Goal: Task Accomplishment & Management: Use online tool/utility

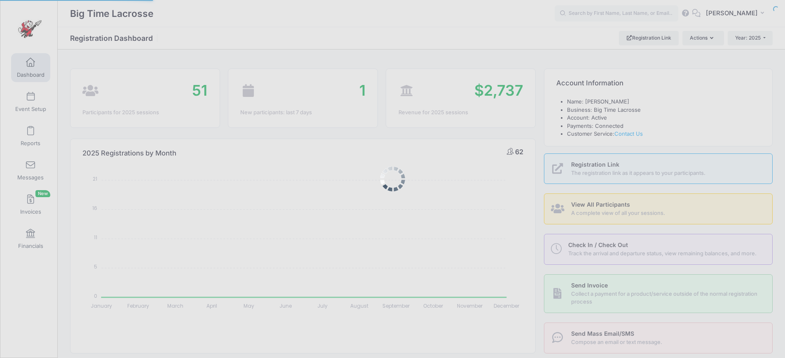
select select
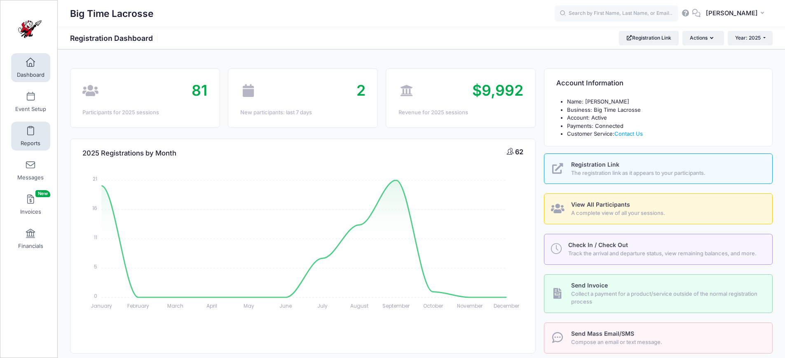
click at [30, 134] on span at bounding box center [30, 130] width 0 height 9
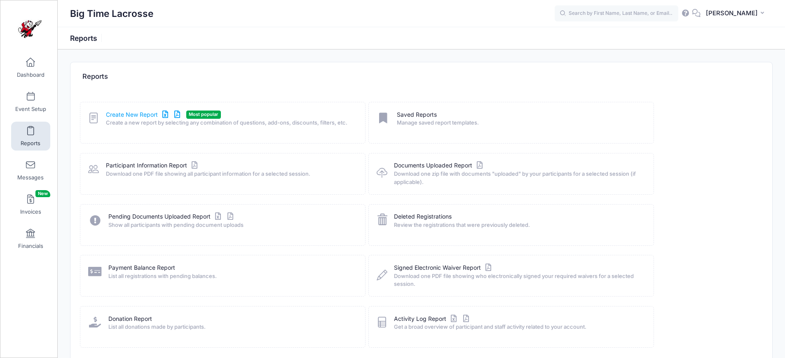
click at [136, 112] on link "Create New Report" at bounding box center [144, 114] width 77 height 9
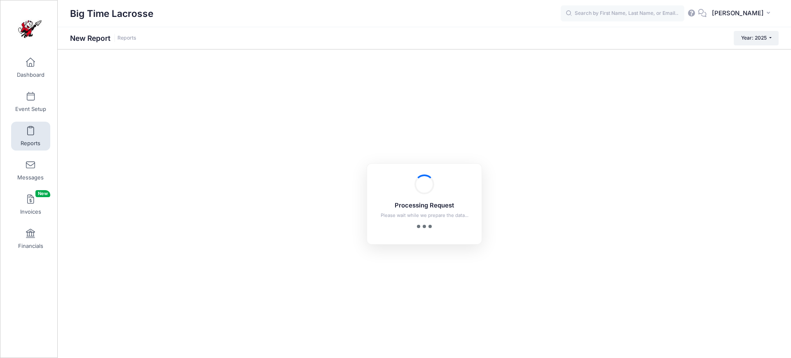
checkbox input "true"
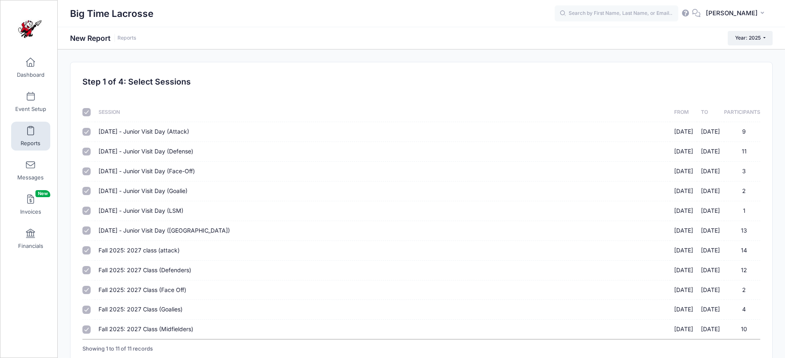
click at [88, 115] on input "checkbox" at bounding box center [86, 112] width 8 height 8
checkbox input "false"
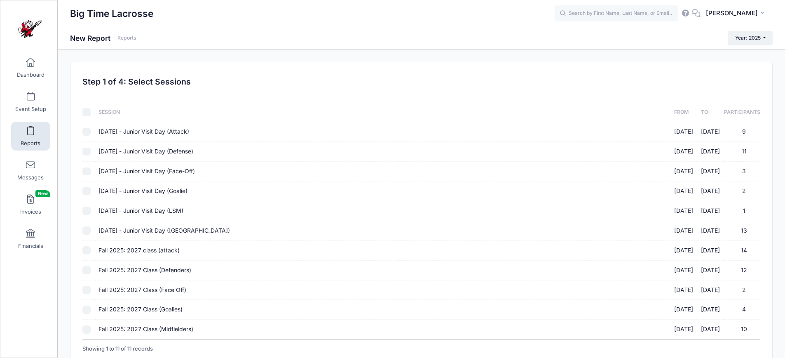
checkbox input "false"
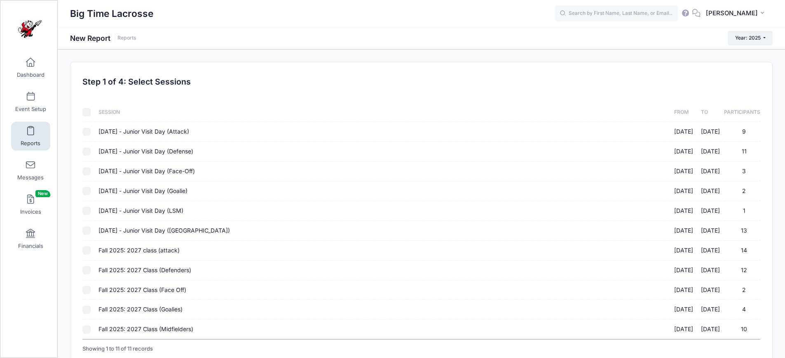
checkbox input "false"
click at [88, 251] on input "Fall 2025: 2027 class (attack) 10/05/2025 - 10/05/2025 14" at bounding box center [86, 250] width 8 height 8
checkbox input "true"
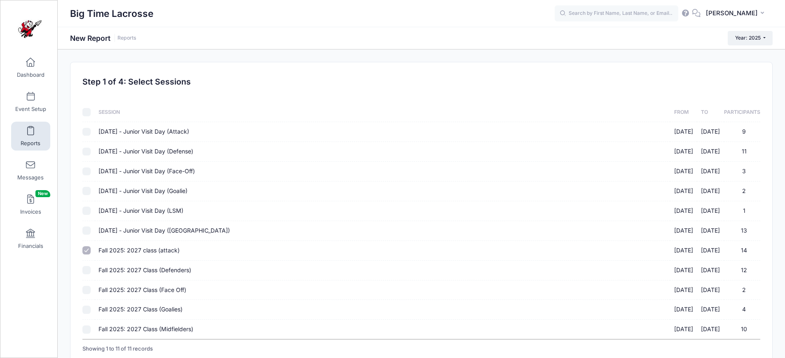
click at [87, 267] on input "Fall 2025: 2027 Class (Defenders) 10/05/2025 - 10/05/2025 12" at bounding box center [86, 270] width 8 height 8
checkbox input "true"
click at [86, 289] on input "Fall 2025: 2027 Class (Face Off) 10/05/2025 - 10/05/2025 2" at bounding box center [86, 290] width 8 height 8
checkbox input "true"
click at [85, 307] on input "Fall 2025: 2027 Class (Goalies) 10/05/2025 - 10/05/2025 4" at bounding box center [86, 309] width 8 height 8
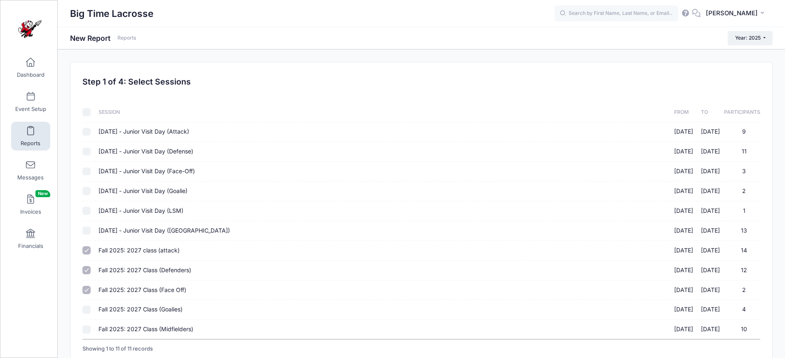
checkbox input "true"
click at [87, 329] on input "Fall 2025: 2027 Class (Midfielders) 10/05/2025 - 10/05/2025 10" at bounding box center [86, 329] width 8 height 8
checkbox input "true"
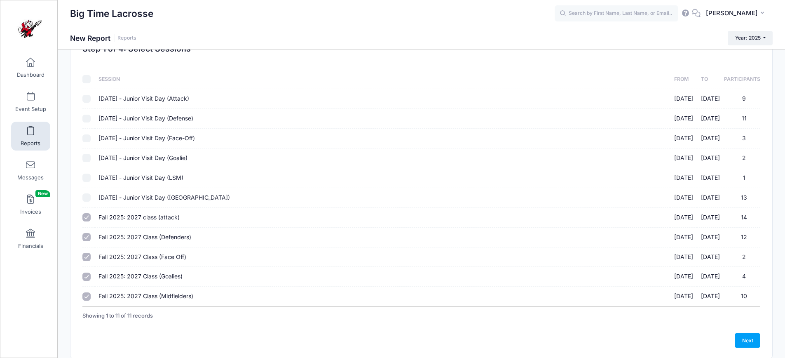
scroll to position [46, 0]
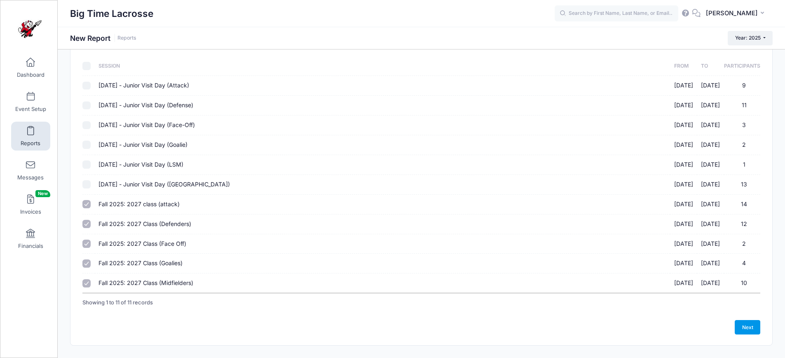
click at [744, 331] on link "Next" at bounding box center [748, 327] width 26 height 14
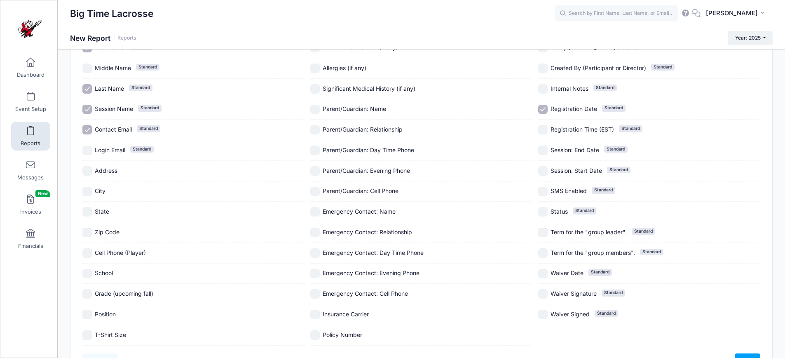
scroll to position [131, 0]
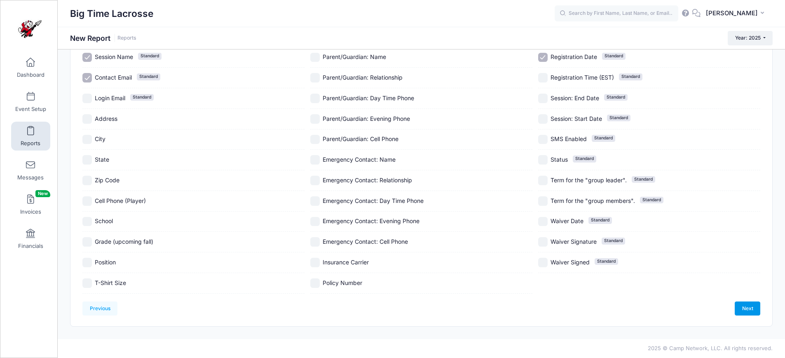
click at [752, 307] on link "Next" at bounding box center [748, 308] width 26 height 14
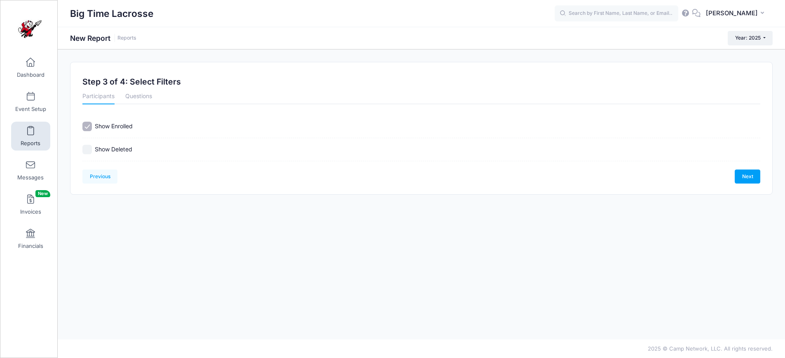
scroll to position [0, 0]
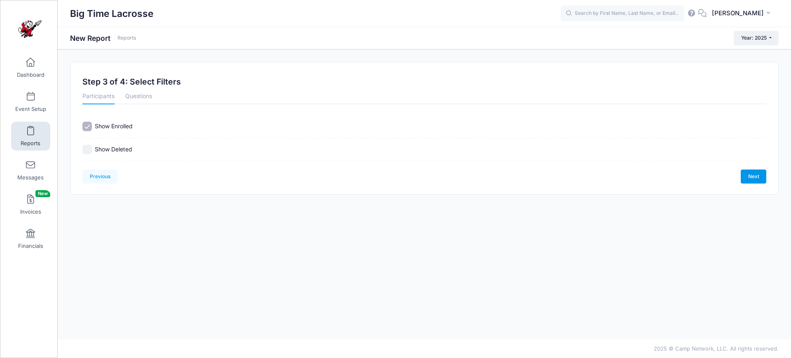
click at [751, 178] on link "Next" at bounding box center [754, 176] width 26 height 14
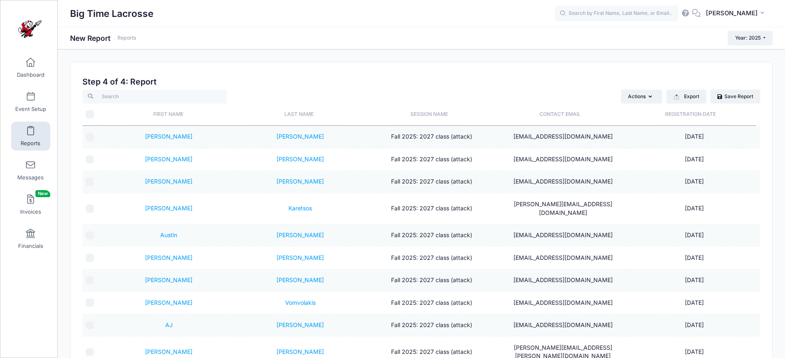
click at [301, 117] on th "Last Name" at bounding box center [299, 114] width 131 height 22
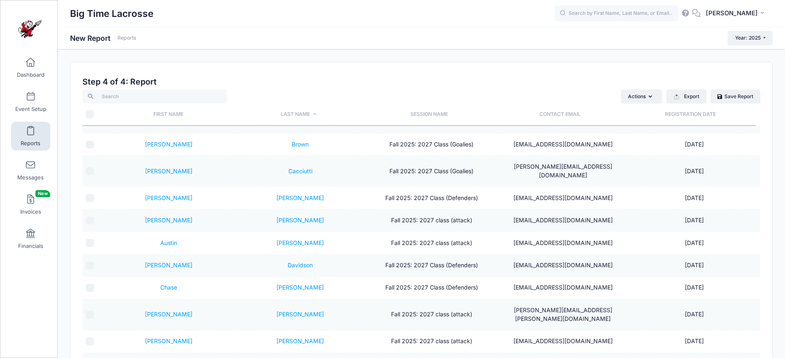
scroll to position [70, 0]
click at [172, 357] on link "Thomas" at bounding box center [168, 361] width 47 height 7
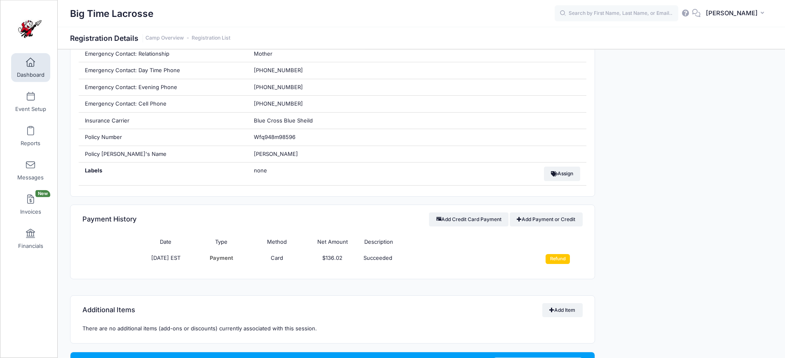
scroll to position [574, 0]
click at [553, 259] on input "Refund" at bounding box center [558, 258] width 24 height 10
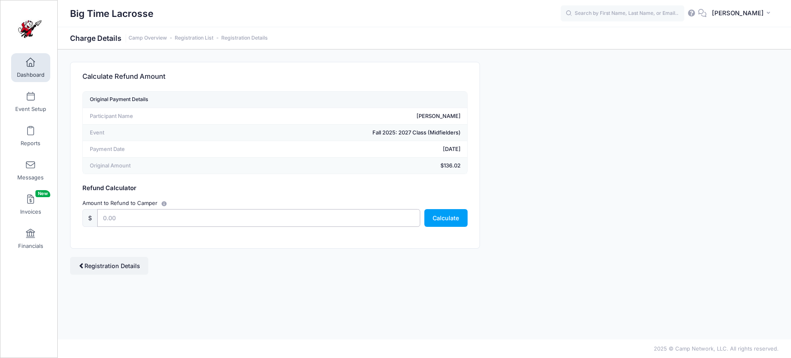
click at [255, 217] on input "text" at bounding box center [258, 218] width 323 height 18
type input "136.02"
click at [446, 217] on button "Calculate" at bounding box center [445, 218] width 43 height 18
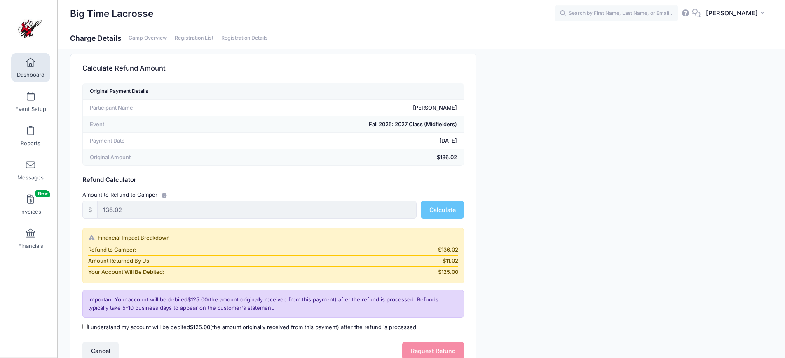
scroll to position [13, 0]
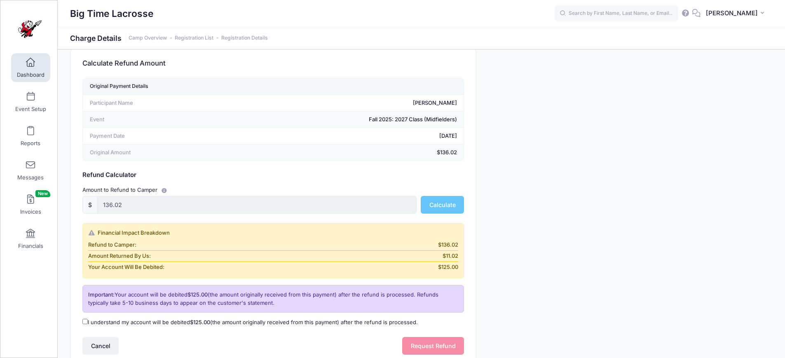
click at [85, 321] on input "I understand my account will be debited $125.00 (the amount originally received…" at bounding box center [84, 321] width 5 height 5
checkbox input "true"
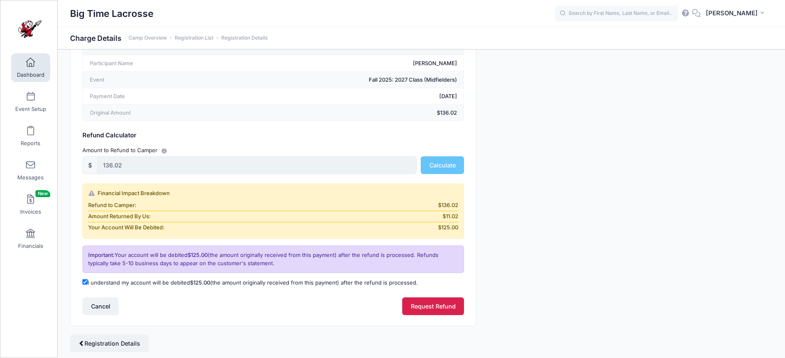
click at [429, 304] on button "Request Refund" at bounding box center [433, 306] width 62 height 18
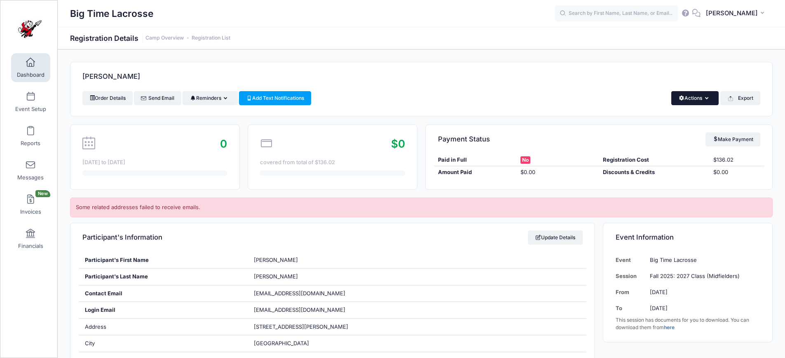
click at [686, 95] on button "Actions" at bounding box center [694, 98] width 47 height 14
click at [642, 171] on link "Delete" at bounding box center [666, 174] width 95 height 16
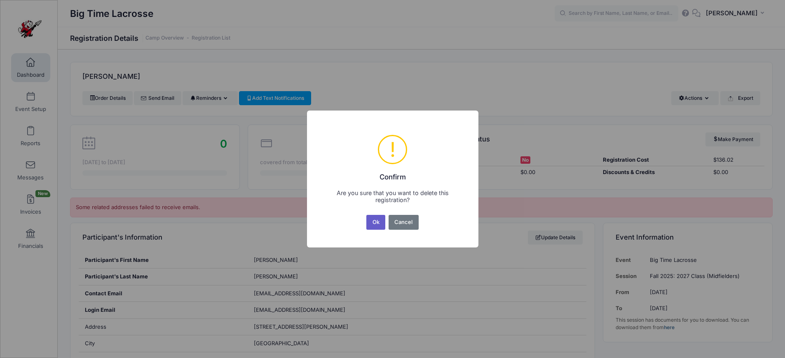
click at [375, 221] on button "Ok" at bounding box center [375, 222] width 19 height 15
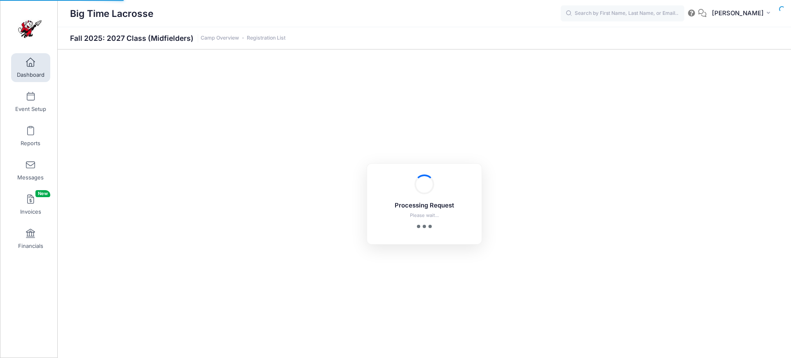
select select "10"
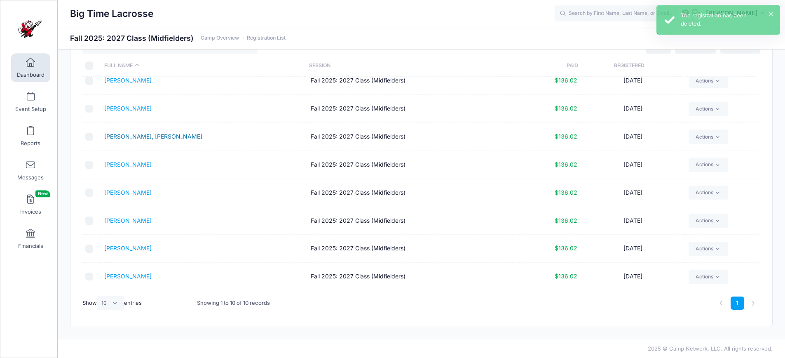
scroll to position [35, 0]
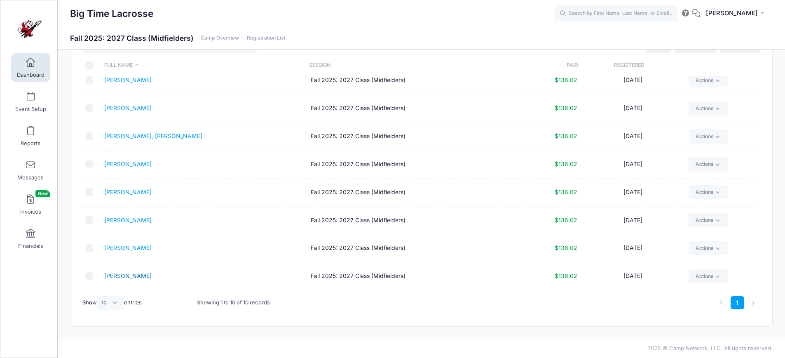
click at [108, 274] on link "[PERSON_NAME]" at bounding box center [127, 275] width 47 height 7
click at [30, 131] on span at bounding box center [30, 130] width 0 height 9
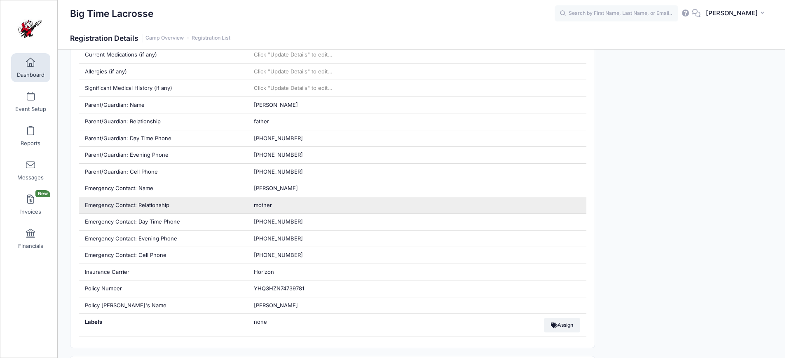
scroll to position [560, 0]
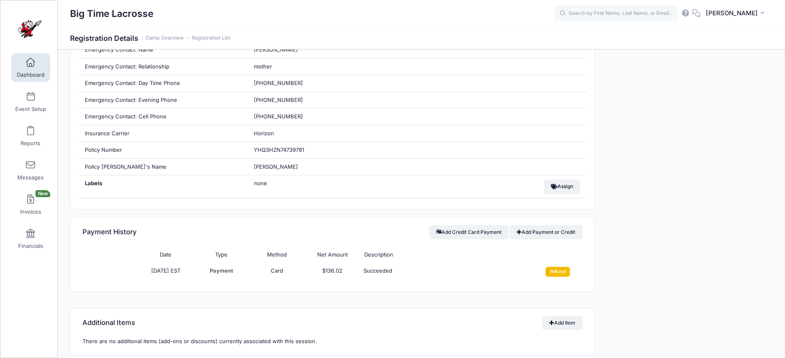
click at [553, 271] on input "Refund" at bounding box center [558, 272] width 24 height 10
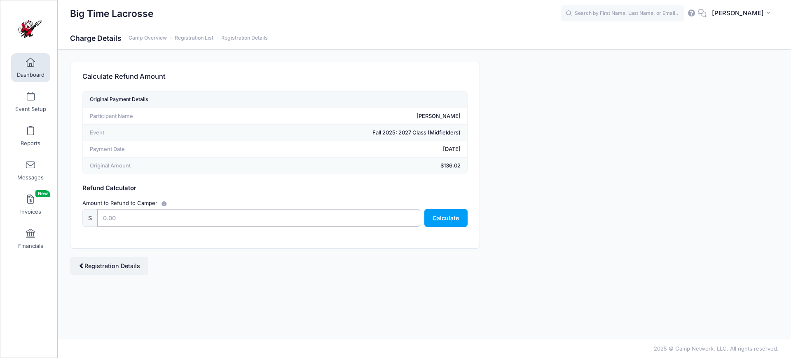
click at [196, 217] on input "text" at bounding box center [258, 218] width 323 height 18
type input "136.02"
click at [431, 220] on button "Calculate" at bounding box center [445, 218] width 43 height 18
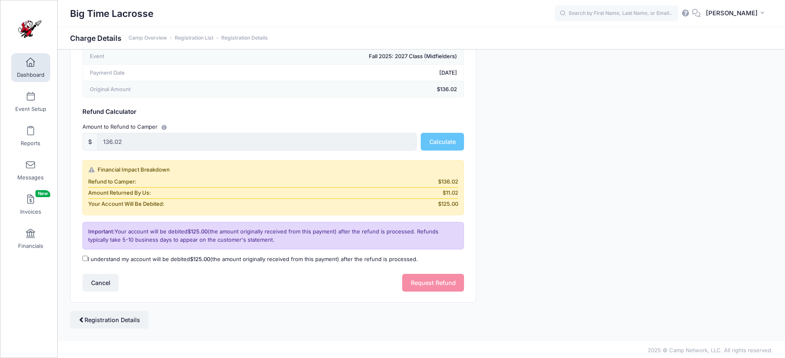
scroll to position [78, 0]
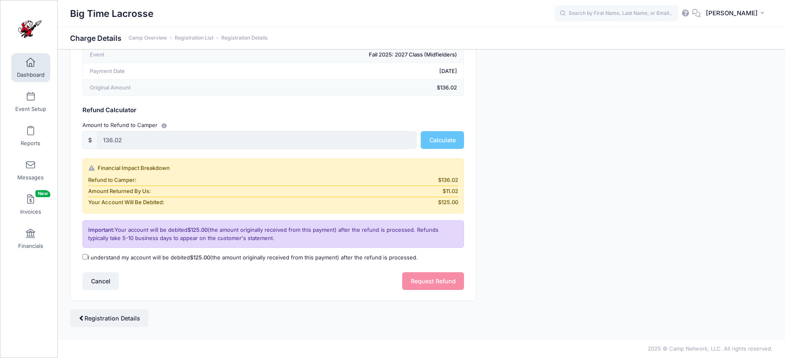
click at [85, 258] on input "I understand my account will be debited $125.00 (the amount originally received…" at bounding box center [84, 256] width 5 height 5
checkbox input "true"
click at [431, 283] on button "Request Refund" at bounding box center [433, 281] width 62 height 18
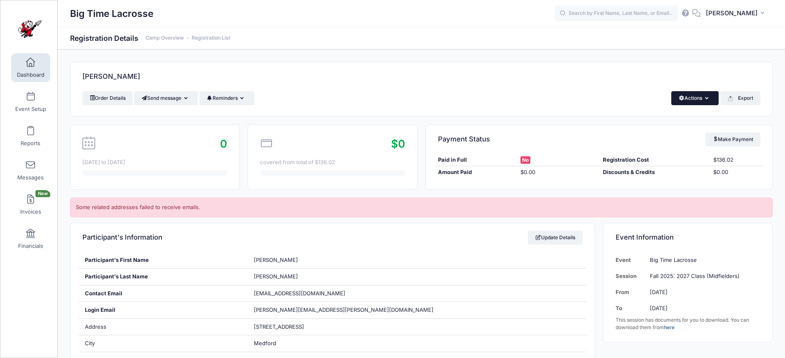
click at [690, 98] on button "Actions" at bounding box center [694, 98] width 47 height 14
click at [639, 174] on link "Delete" at bounding box center [666, 174] width 95 height 16
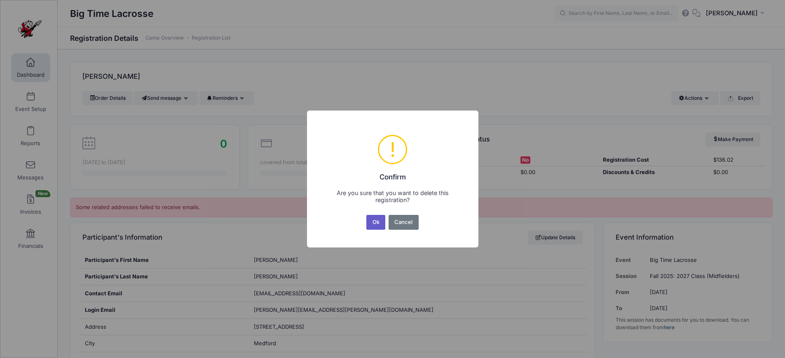
click at [374, 222] on button "Ok" at bounding box center [375, 222] width 19 height 15
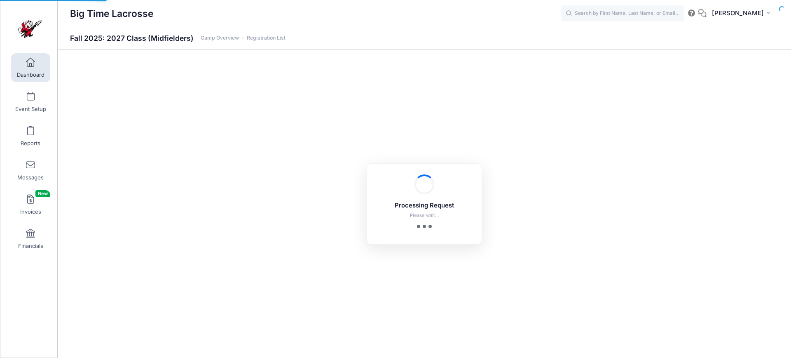
select select "10"
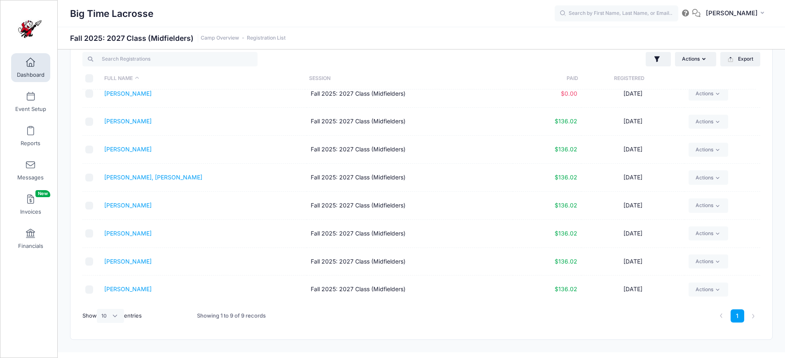
scroll to position [35, 0]
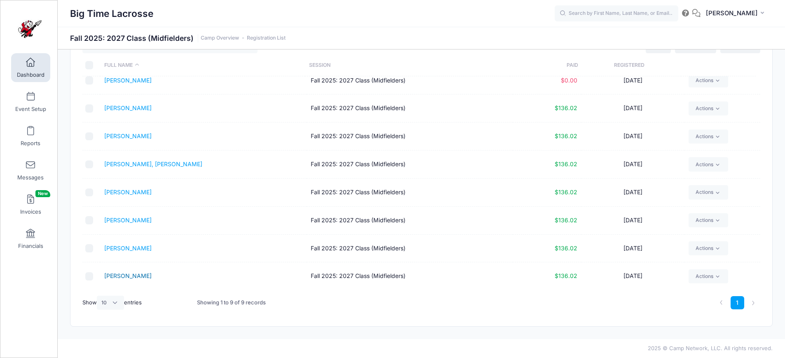
click at [129, 276] on link "Pierson, Liam" at bounding box center [127, 275] width 47 height 7
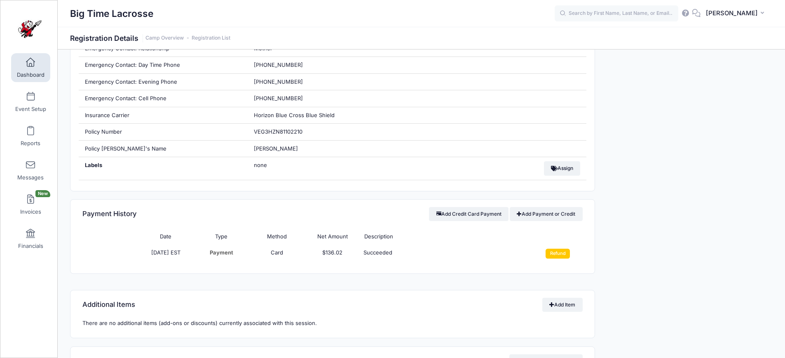
scroll to position [626, 0]
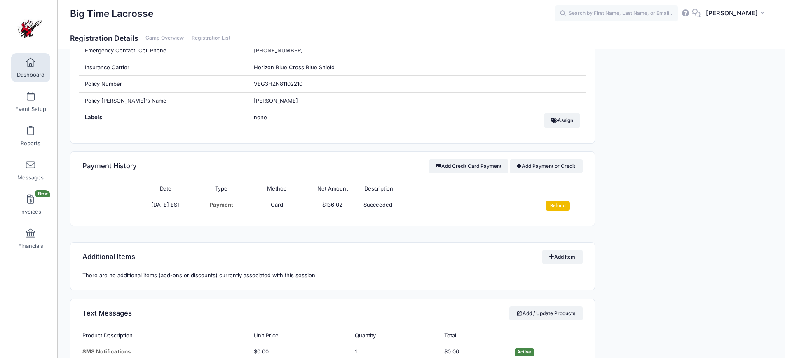
click at [562, 206] on input "Refund" at bounding box center [558, 206] width 24 height 10
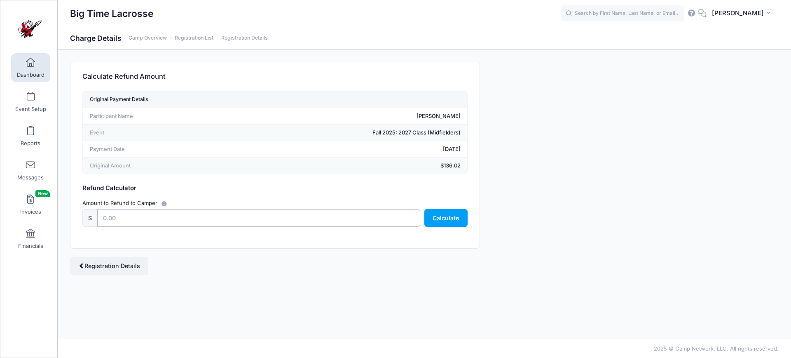
click at [165, 217] on input "text" at bounding box center [258, 218] width 323 height 18
type input "136.02"
click at [445, 218] on button "Calculate" at bounding box center [445, 218] width 43 height 18
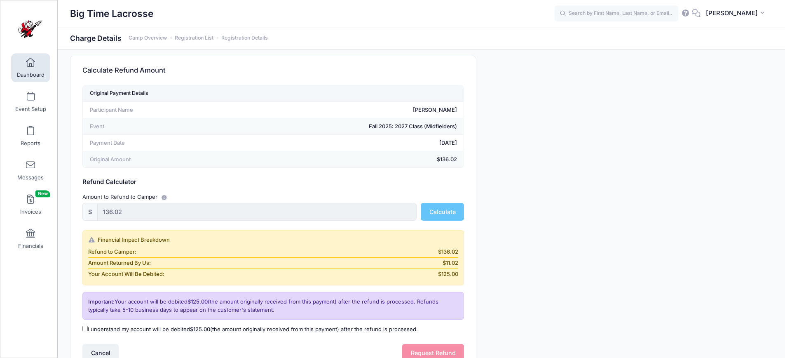
scroll to position [13, 0]
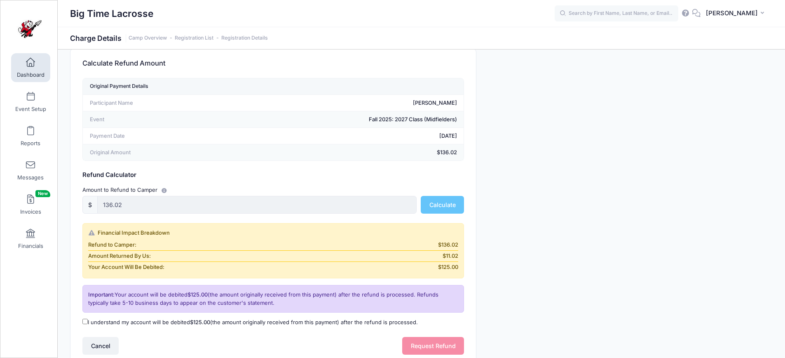
click at [85, 321] on input "I understand my account will be debited $125.00 (the amount originally received…" at bounding box center [84, 321] width 5 height 5
checkbox input "true"
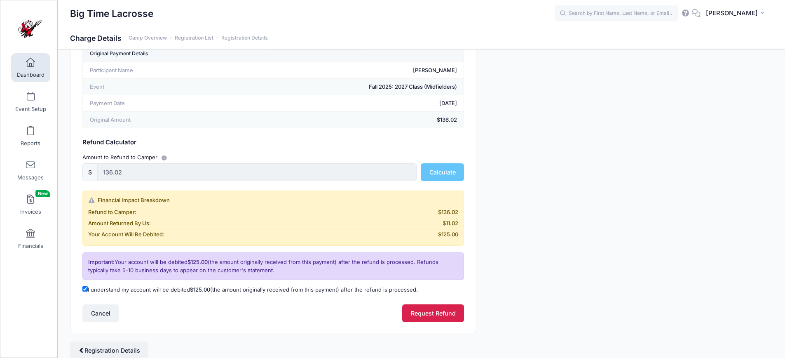
scroll to position [46, 0]
click at [431, 313] on button "Request Refund" at bounding box center [433, 313] width 62 height 18
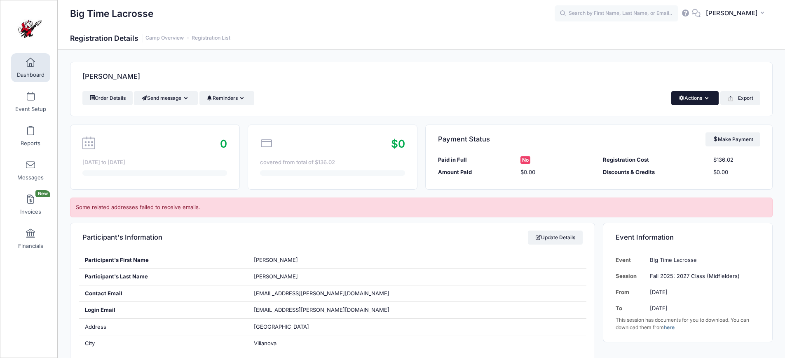
click at [695, 96] on button "Actions" at bounding box center [694, 98] width 47 height 14
click at [638, 172] on link "Delete" at bounding box center [666, 174] width 95 height 16
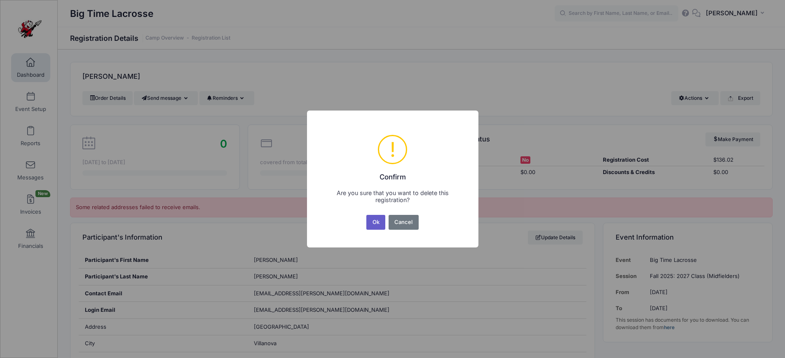
click at [376, 224] on button "Ok" at bounding box center [375, 222] width 19 height 15
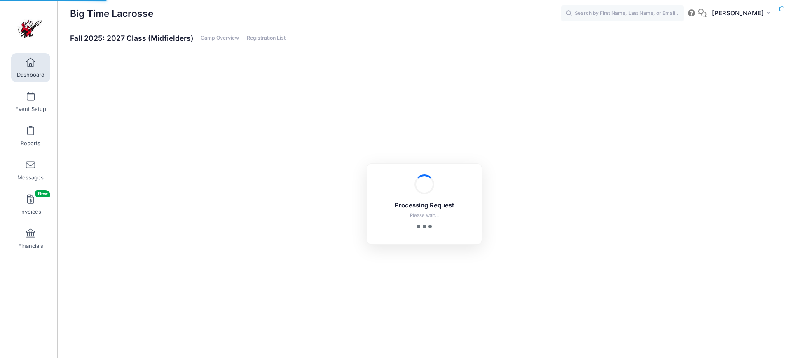
select select "10"
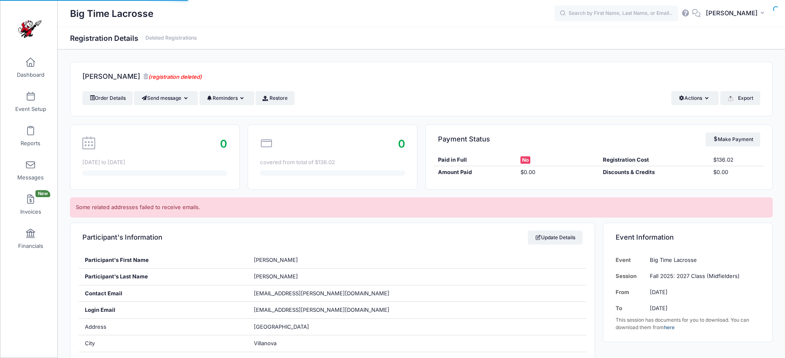
scroll to position [626, 0]
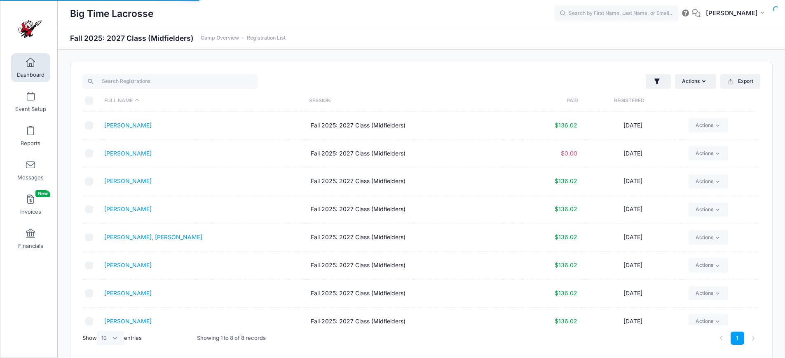
select select "10"
click at [30, 130] on span at bounding box center [30, 130] width 0 height 9
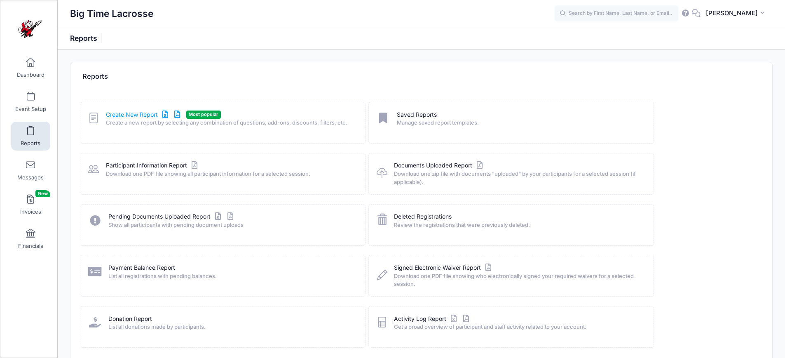
click at [133, 114] on link "Create New Report" at bounding box center [144, 114] width 77 height 9
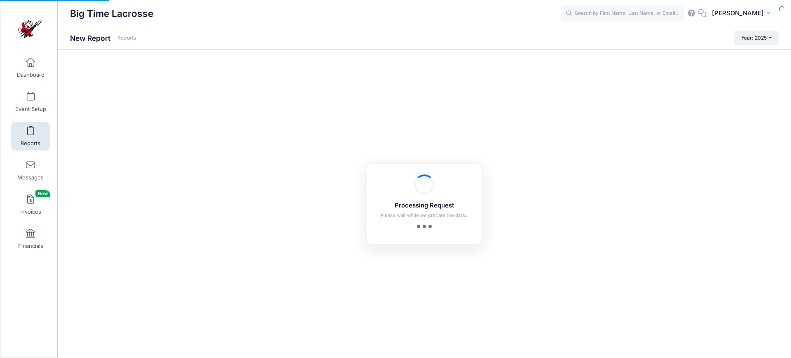
checkbox input "true"
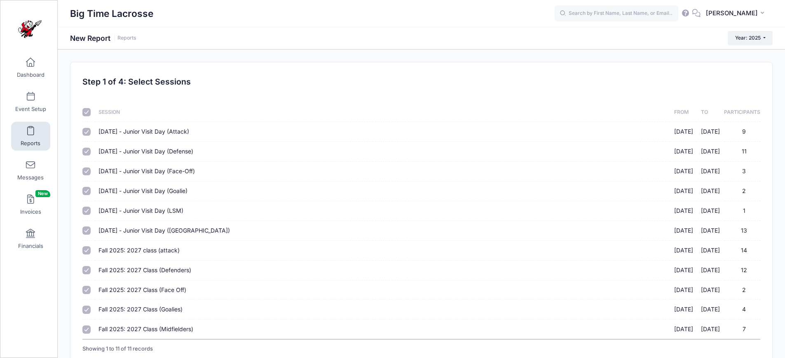
click at [87, 109] on input "checkbox" at bounding box center [86, 112] width 8 height 8
checkbox input "false"
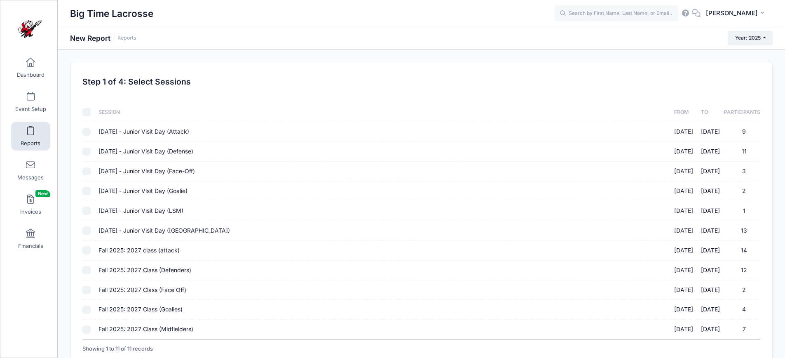
checkbox input "false"
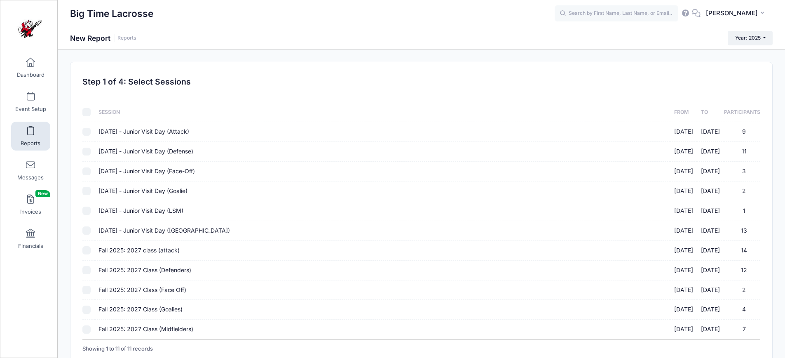
checkbox input "false"
click at [85, 249] on input "Fall 2025: 2027 class (attack) 10/05/2025 - 10/05/2025 14" at bounding box center [86, 250] width 8 height 8
checkbox input "true"
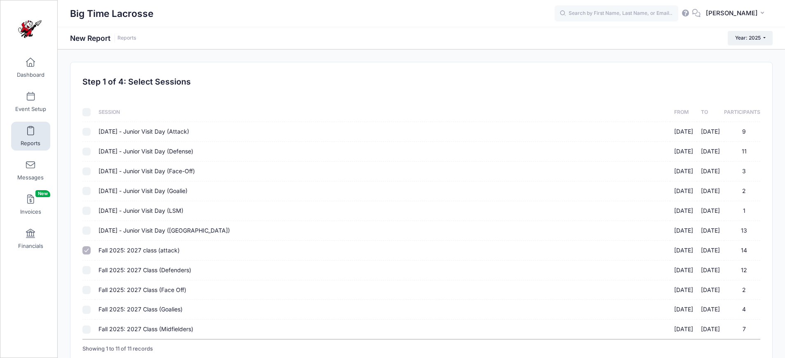
click at [89, 270] on input "Fall 2025: 2027 Class (Defenders) 10/05/2025 - 10/05/2025 12" at bounding box center [86, 270] width 8 height 8
checkbox input "true"
click at [86, 289] on input "Fall 2025: 2027 Class (Face Off) 10/05/2025 - 10/05/2025 2" at bounding box center [86, 290] width 8 height 8
checkbox input "true"
click at [89, 311] on input "Fall 2025: 2027 Class (Goalies) 10/05/2025 - 10/05/2025 4" at bounding box center [86, 309] width 8 height 8
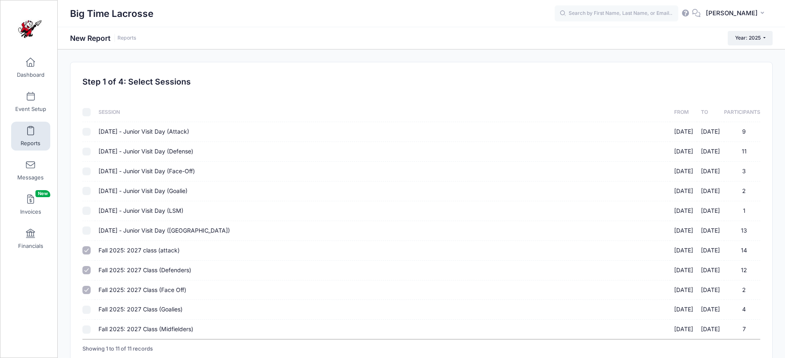
checkbox input "true"
click at [87, 327] on input "Fall 2025: 2027 Class (Midfielders) 10/05/2025 - 10/05/2025 7" at bounding box center [86, 329] width 8 height 8
checkbox input "true"
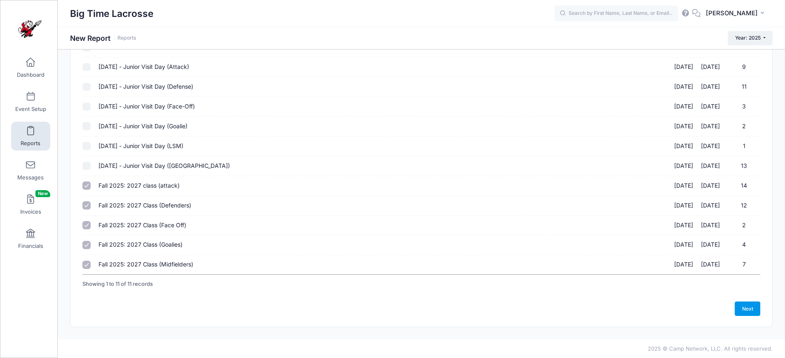
click at [740, 309] on link "Next" at bounding box center [748, 308] width 26 height 14
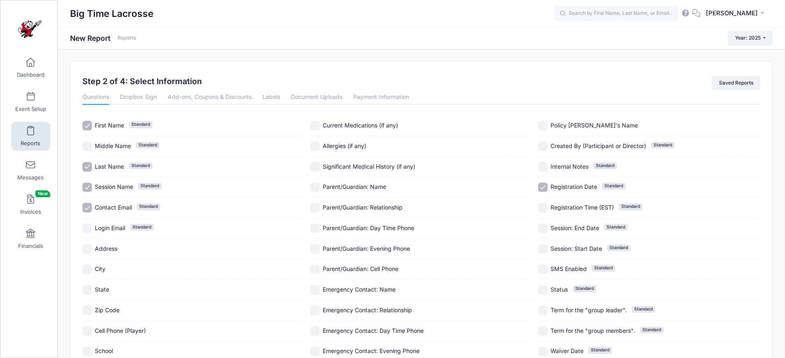
scroll to position [131, 0]
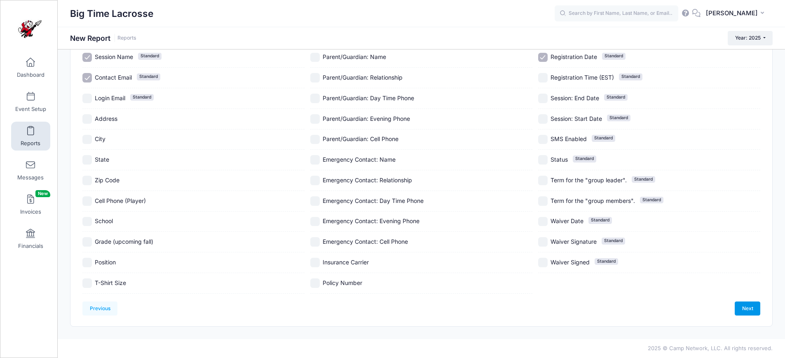
click at [753, 305] on link "Next" at bounding box center [748, 308] width 26 height 14
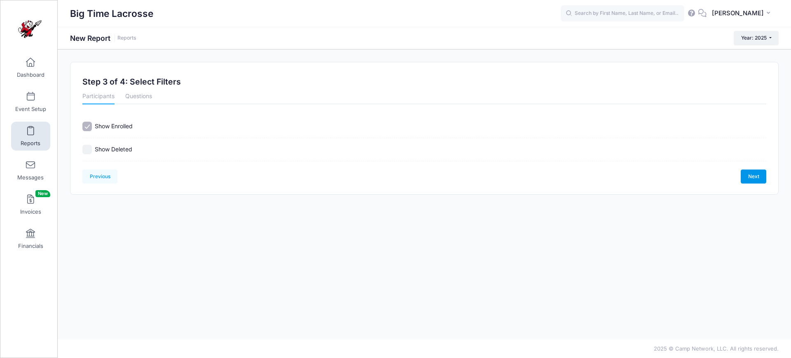
click at [752, 178] on link "Next" at bounding box center [754, 176] width 26 height 14
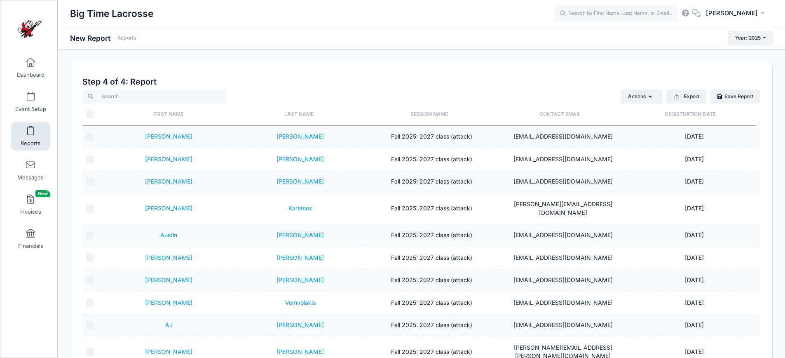
click at [300, 115] on th "Last Name" at bounding box center [299, 114] width 131 height 22
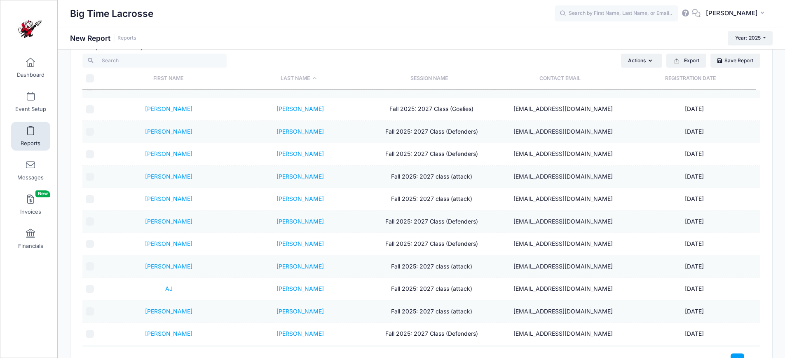
scroll to position [73, 0]
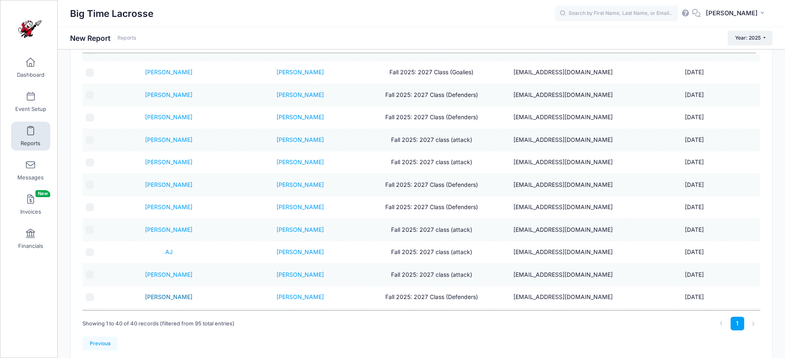
click at [168, 293] on link "Parker" at bounding box center [168, 296] width 47 height 7
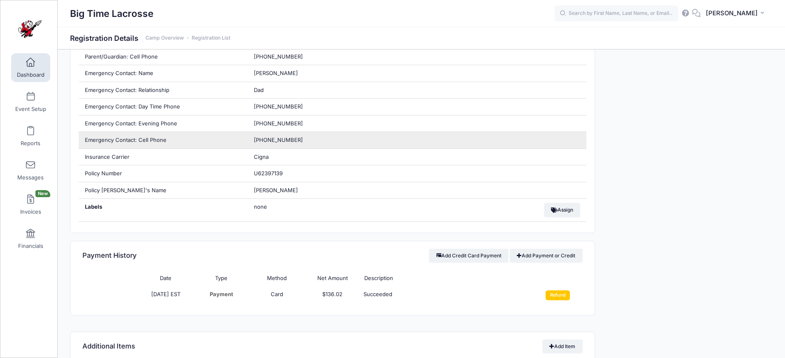
scroll to position [560, 0]
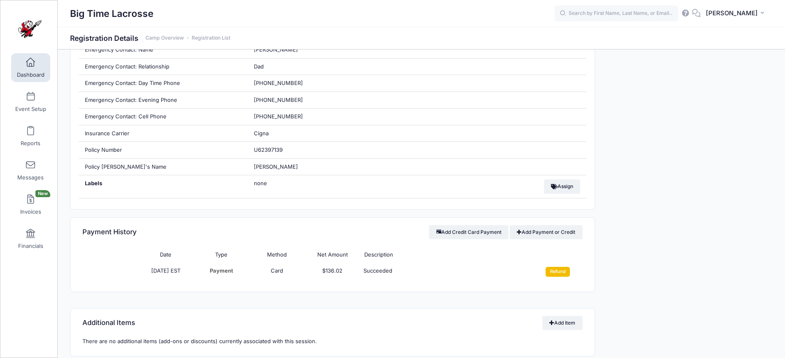
click at [554, 270] on input "Refund" at bounding box center [558, 272] width 24 height 10
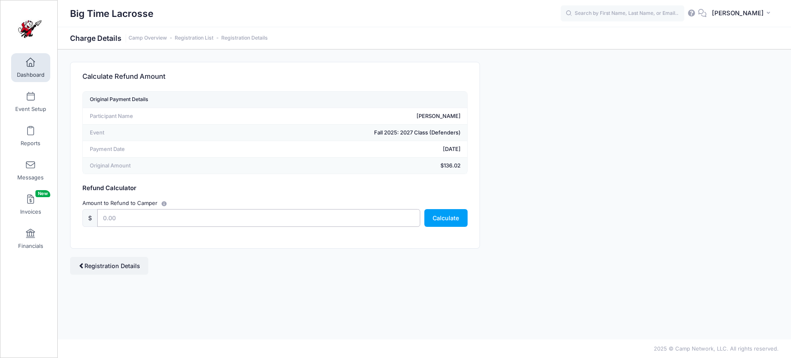
click at [232, 220] on input "text" at bounding box center [258, 218] width 323 height 18
type input "136.02"
click at [438, 220] on button "Calculate" at bounding box center [445, 218] width 43 height 18
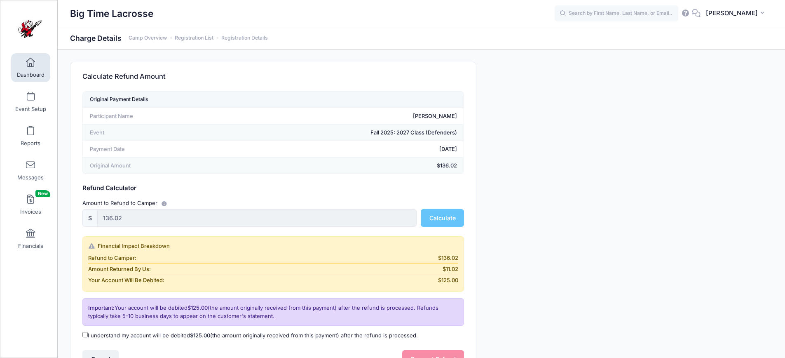
click at [85, 334] on input "I understand my account will be debited $125.00 (the amount originally received…" at bounding box center [84, 334] width 5 height 5
checkbox input "true"
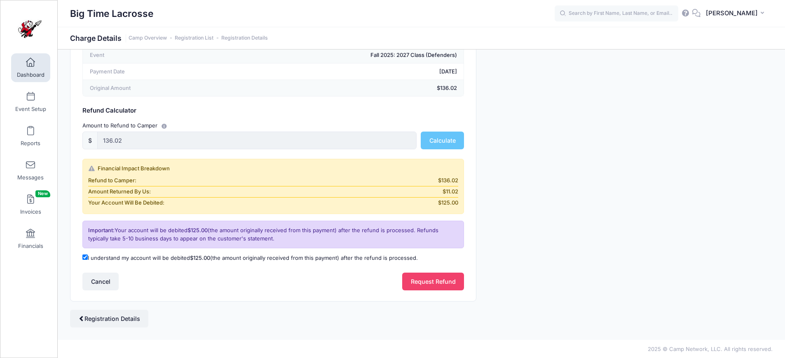
scroll to position [78, 0]
click at [433, 282] on button "Request Refund" at bounding box center [433, 281] width 62 height 18
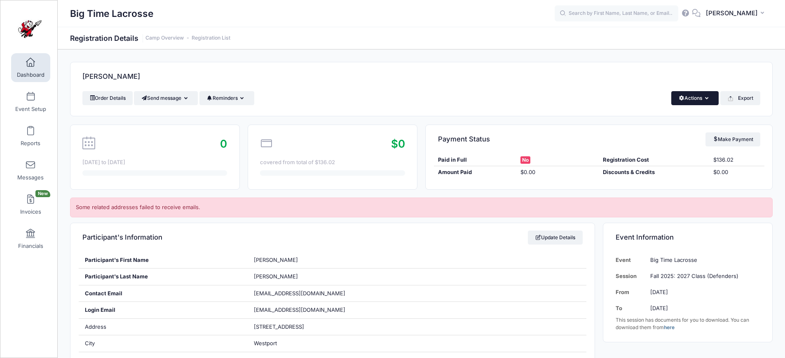
click at [690, 99] on button "Actions" at bounding box center [694, 98] width 47 height 14
click at [633, 173] on link "Delete" at bounding box center [666, 174] width 95 height 16
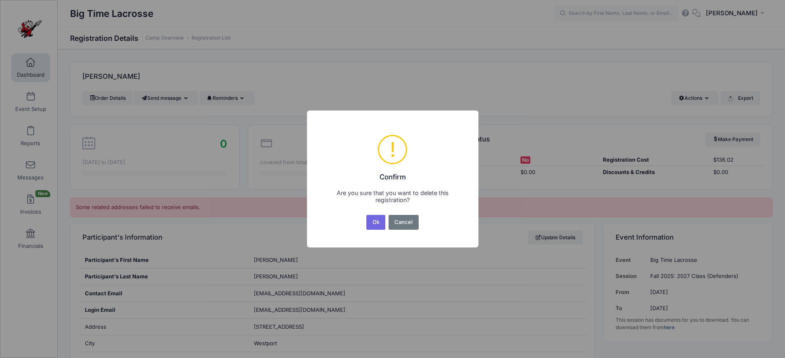
click at [370, 221] on button "Ok" at bounding box center [375, 222] width 19 height 15
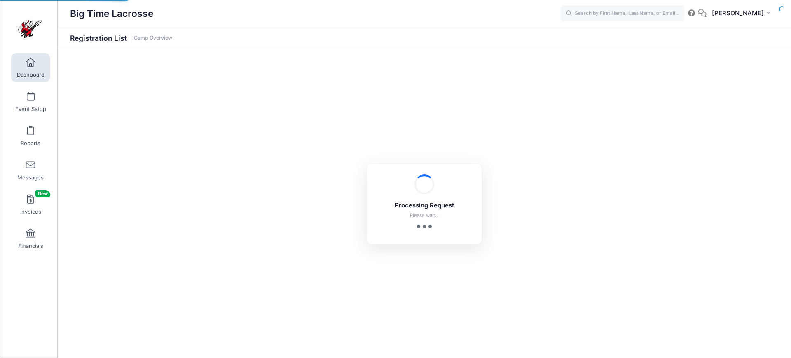
select select "10"
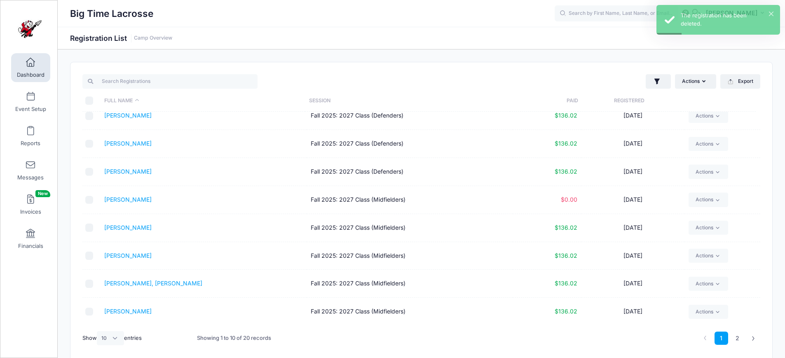
scroll to position [35, 0]
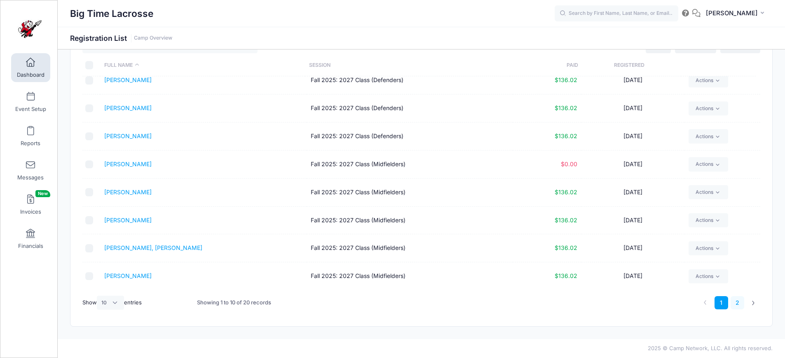
click at [738, 301] on link "2" at bounding box center [738, 303] width 14 height 14
click at [117, 274] on link "[PERSON_NAME]" at bounding box center [127, 275] width 47 height 7
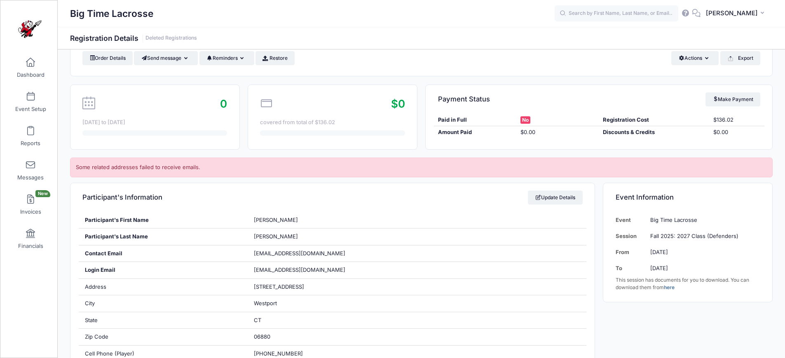
scroll to position [40, 0]
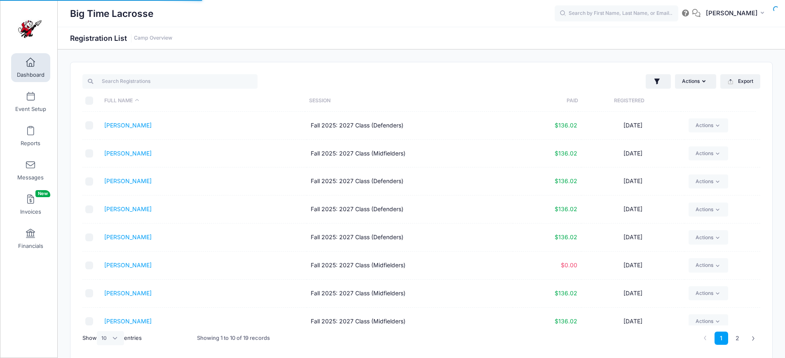
select select "10"
click at [30, 133] on span at bounding box center [30, 130] width 0 height 9
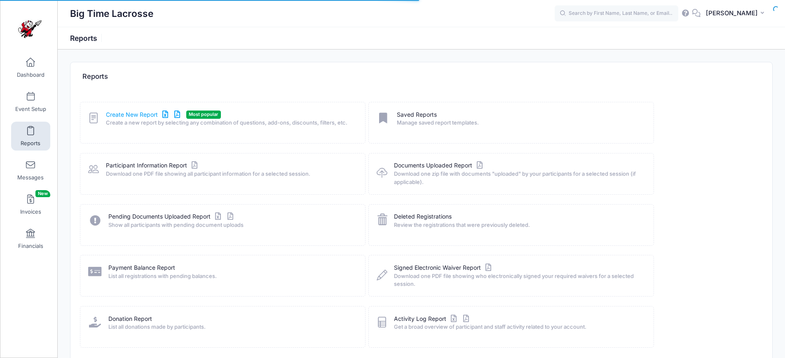
click at [117, 112] on link "Create New Report" at bounding box center [144, 114] width 77 height 9
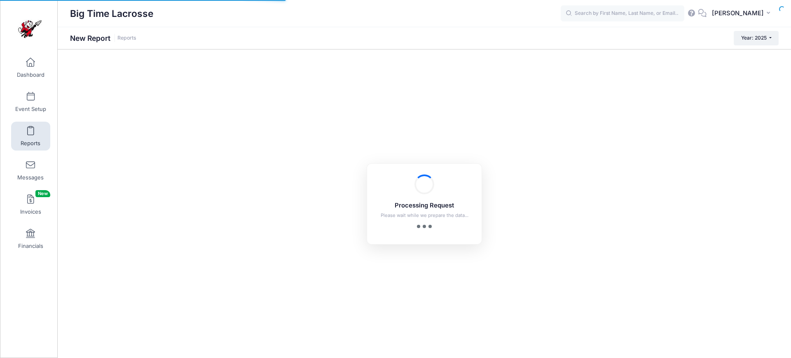
checkbox input "true"
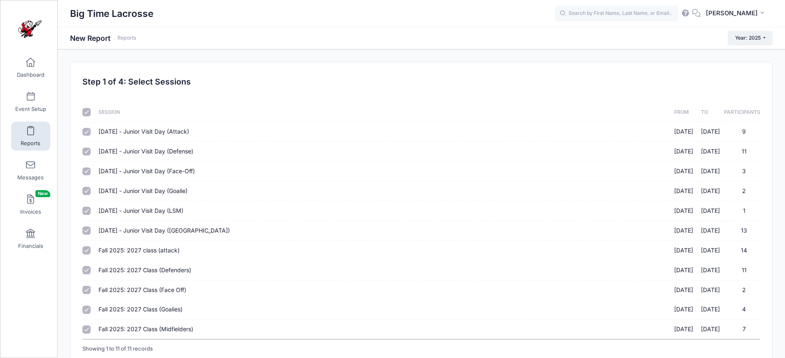
click at [87, 110] on input "checkbox" at bounding box center [86, 112] width 8 height 8
checkbox input "false"
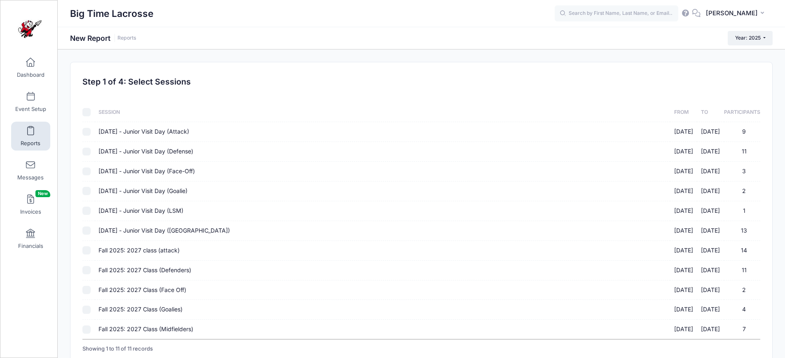
checkbox input "false"
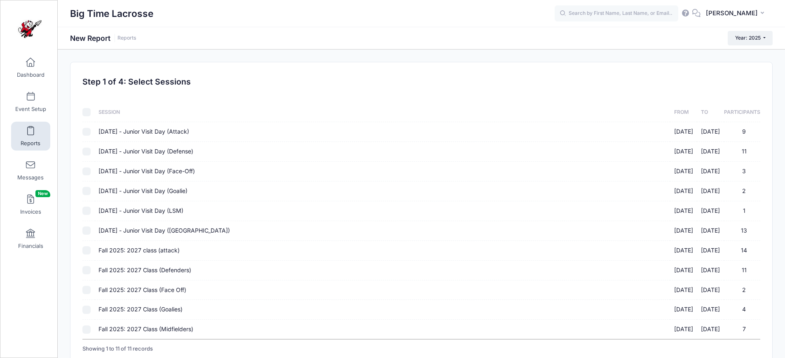
checkbox input "false"
click at [86, 251] on input "Fall 2025: 2027 class (attack) 10/05/2025 - 10/05/2025 14" at bounding box center [86, 250] width 8 height 8
checkbox input "true"
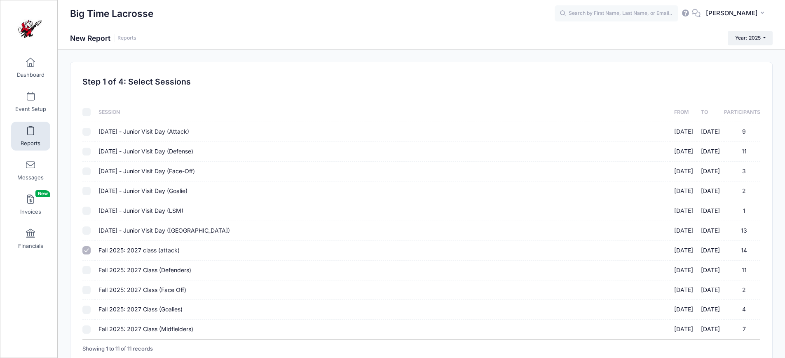
click at [86, 269] on input "Fall 2025: 2027 Class (Defenders) 10/05/2025 - 10/05/2025 11" at bounding box center [86, 270] width 8 height 8
checkbox input "true"
click at [89, 290] on input "Fall 2025: 2027 Class (Face Off) 10/05/2025 - 10/05/2025 2" at bounding box center [86, 290] width 8 height 8
checkbox input "true"
click at [87, 307] on input "Fall 2025: 2027 Class (Goalies) 10/05/2025 - 10/05/2025 4" at bounding box center [86, 309] width 8 height 8
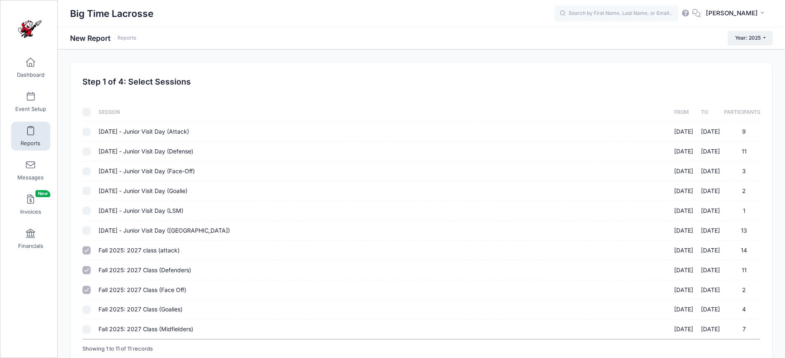
checkbox input "true"
click at [86, 328] on input "Fall 2025: 2027 Class (Midfielders) 10/05/2025 - 10/05/2025 7" at bounding box center [86, 329] width 8 height 8
checkbox input "true"
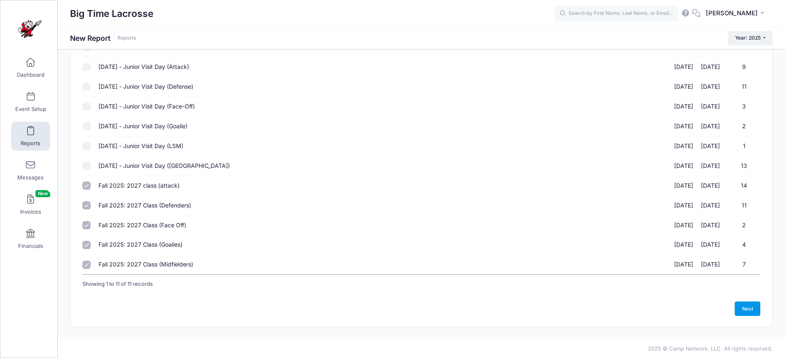
click at [743, 306] on link "Next" at bounding box center [748, 308] width 26 height 14
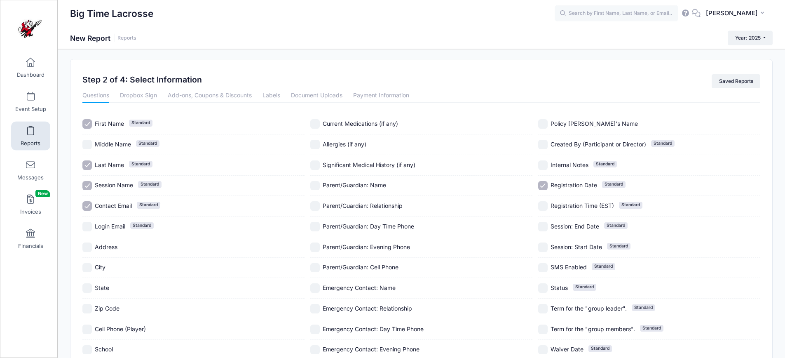
scroll to position [131, 0]
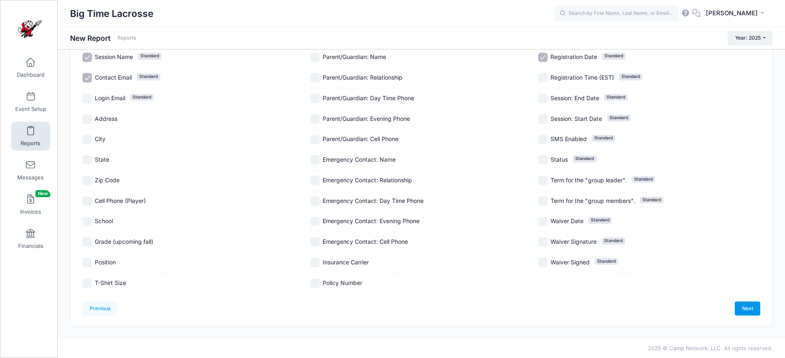
click at [748, 309] on link "Next" at bounding box center [748, 308] width 26 height 14
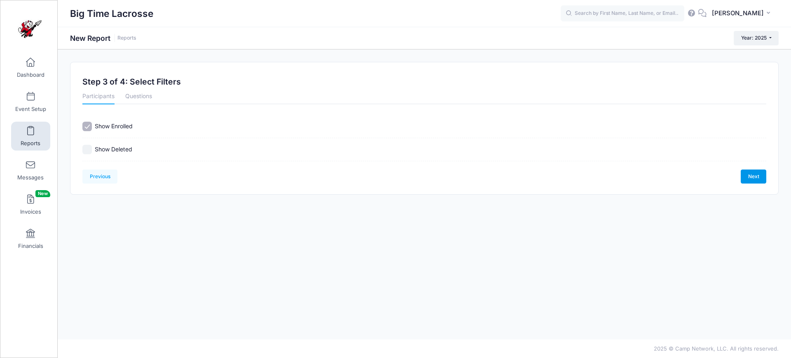
click at [749, 176] on link "Next" at bounding box center [754, 176] width 26 height 14
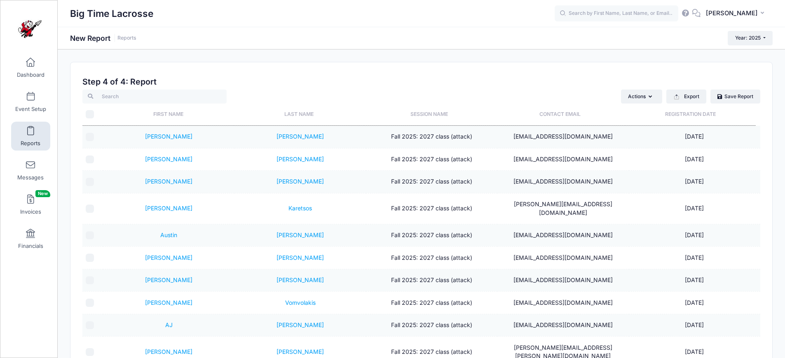
click at [293, 116] on th "Last Name" at bounding box center [299, 114] width 131 height 22
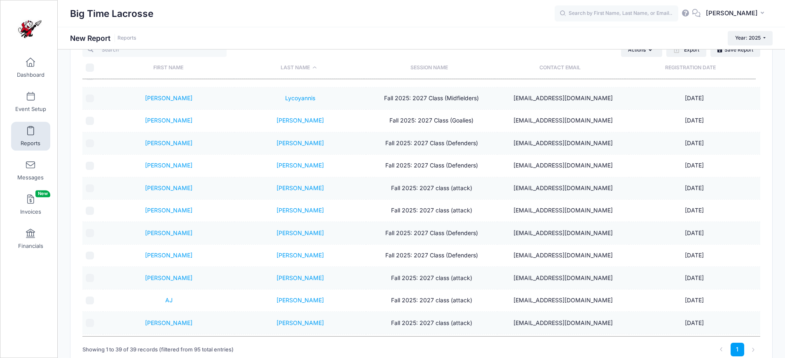
scroll to position [59, 0]
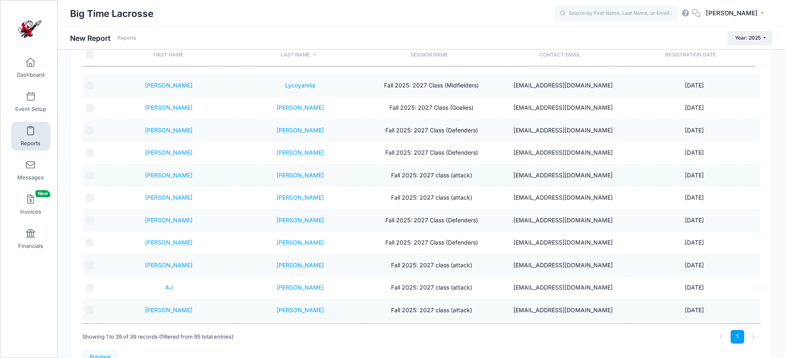
click at [166, 328] on link "Alexander" at bounding box center [168, 331] width 47 height 7
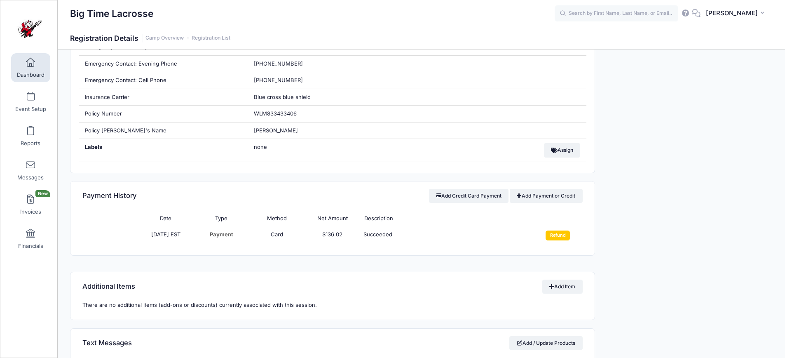
scroll to position [607, 0]
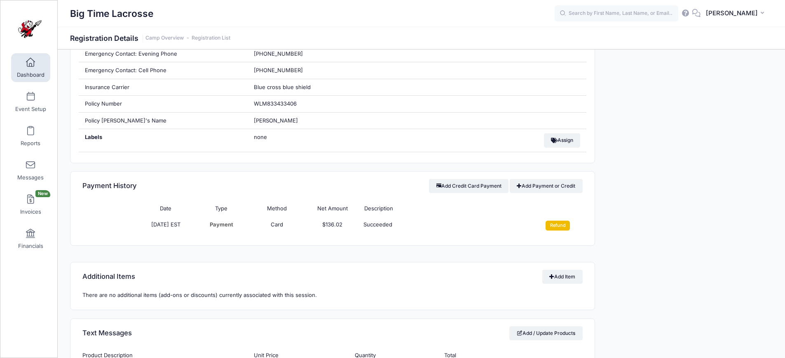
click at [559, 226] on input "Refund" at bounding box center [558, 225] width 24 height 10
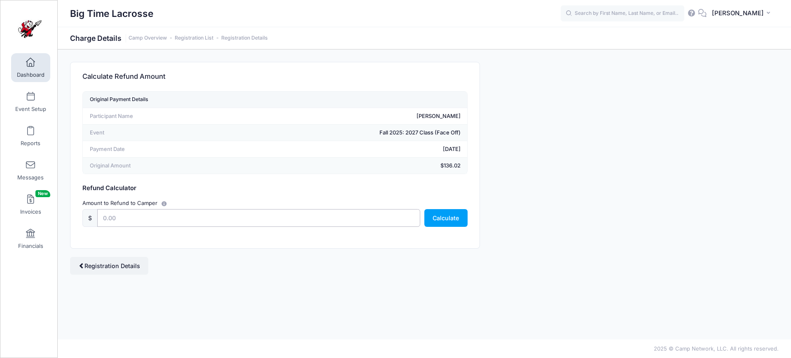
click at [368, 223] on input "text" at bounding box center [258, 218] width 323 height 18
type input "136.02"
click at [452, 213] on button "Calculate" at bounding box center [445, 218] width 43 height 18
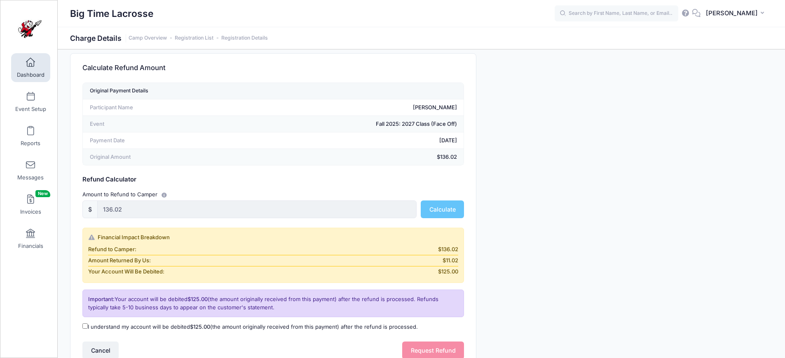
scroll to position [13, 0]
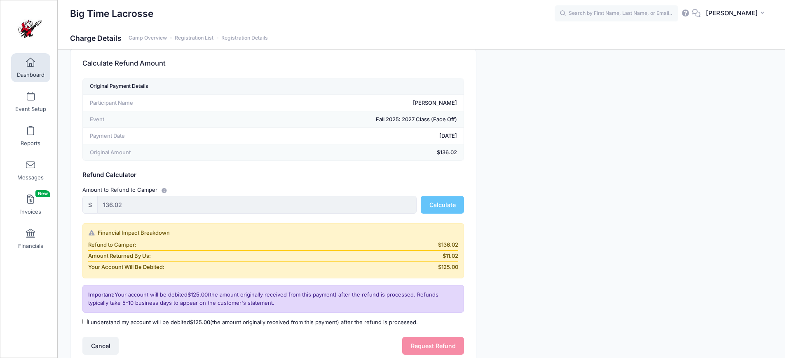
click at [86, 322] on input "I understand my account will be debited $125.00 (the amount originally received…" at bounding box center [84, 321] width 5 height 5
checkbox input "true"
click at [446, 347] on button "Request Refund" at bounding box center [433, 346] width 62 height 18
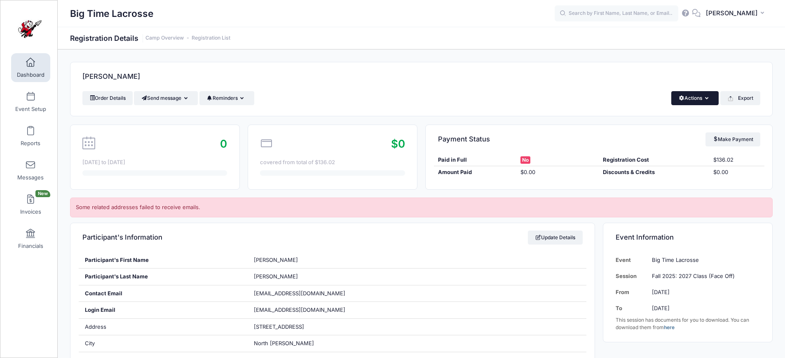
click at [685, 100] on button "Actions" at bounding box center [694, 98] width 47 height 14
click at [647, 173] on link "Delete" at bounding box center [666, 174] width 95 height 16
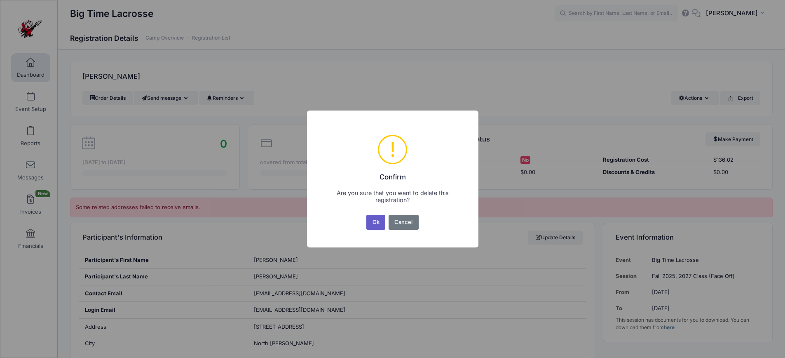
click at [376, 225] on button "Ok" at bounding box center [375, 222] width 19 height 15
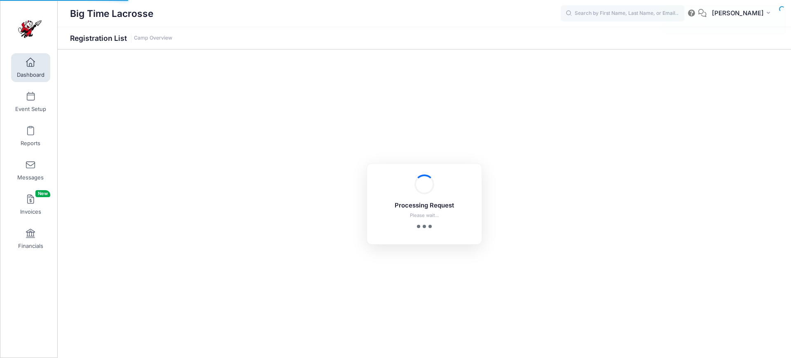
select select "10"
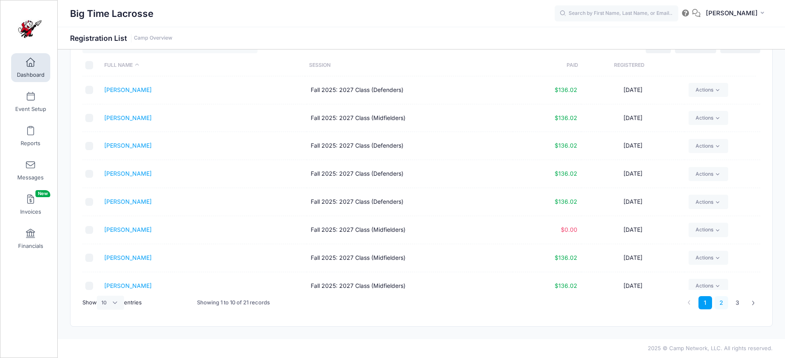
click at [723, 305] on link "2" at bounding box center [721, 303] width 14 height 14
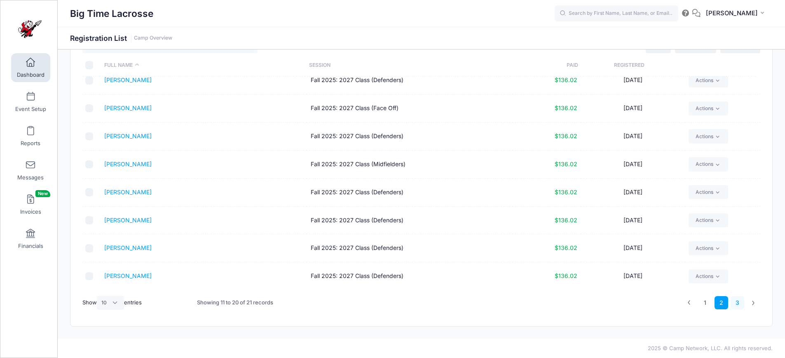
click at [737, 305] on link "3" at bounding box center [738, 303] width 14 height 14
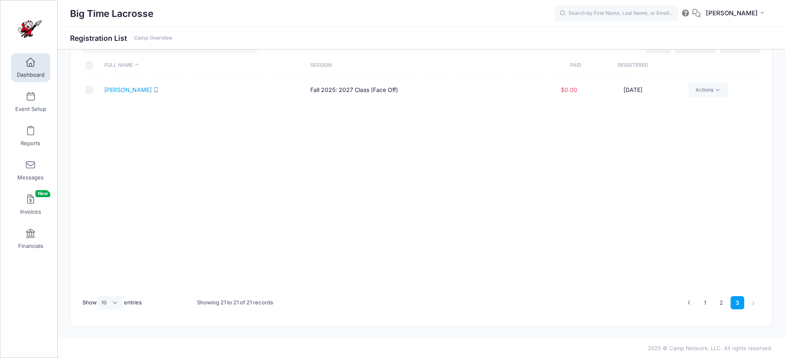
scroll to position [0, 0]
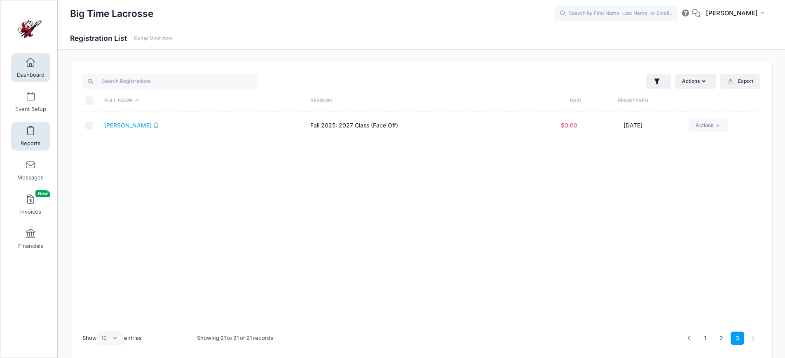
click at [30, 131] on span at bounding box center [30, 130] width 0 height 9
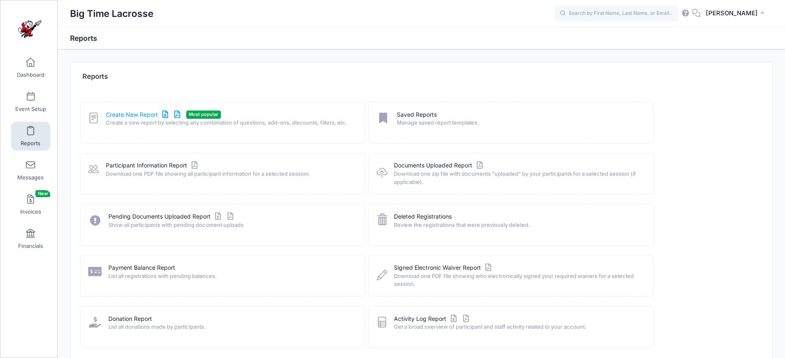
click at [143, 113] on link "Create New Report" at bounding box center [144, 114] width 77 height 9
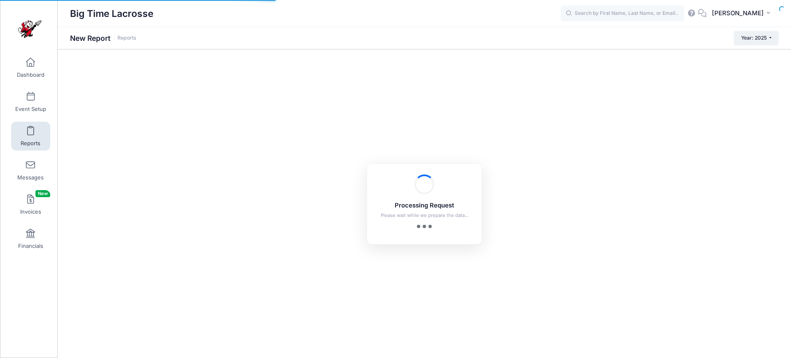
checkbox input "true"
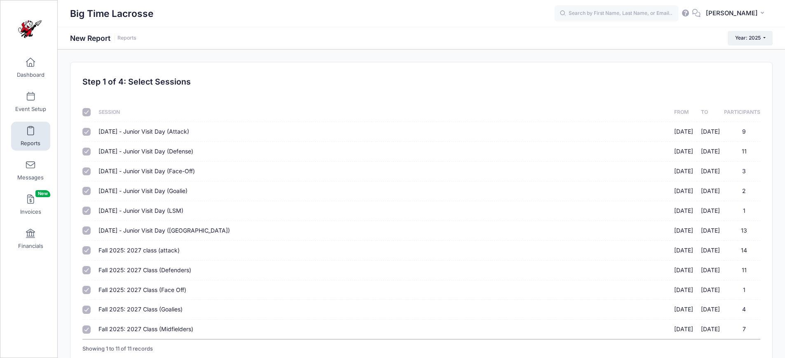
click at [88, 111] on input "checkbox" at bounding box center [86, 112] width 8 height 8
checkbox input "false"
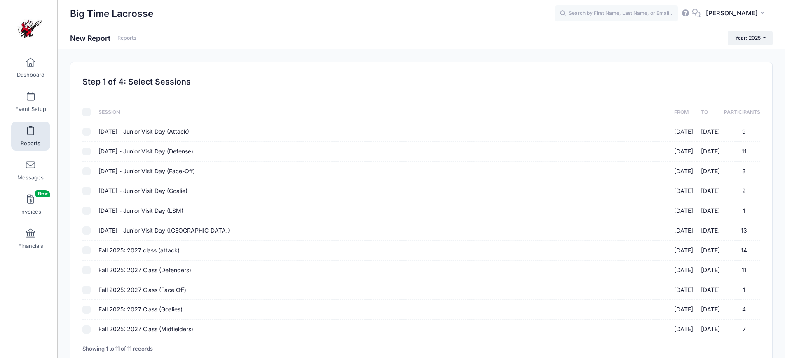
checkbox input "false"
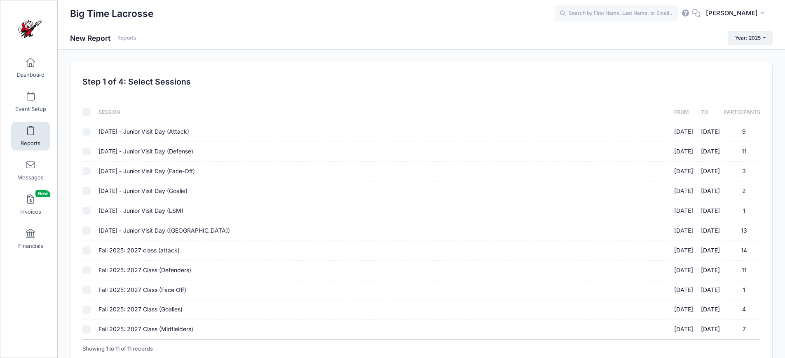
checkbox input "false"
click at [88, 249] on input "Fall 2025: 2027 class (attack) 10/05/2025 - 10/05/2025 14" at bounding box center [86, 250] width 8 height 8
checkbox input "true"
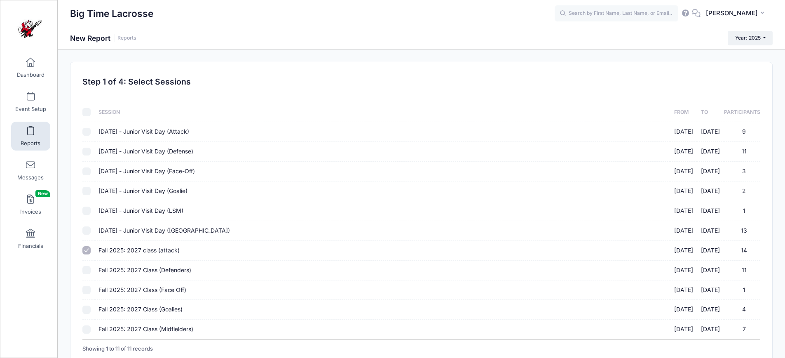
scroll to position [65, 0]
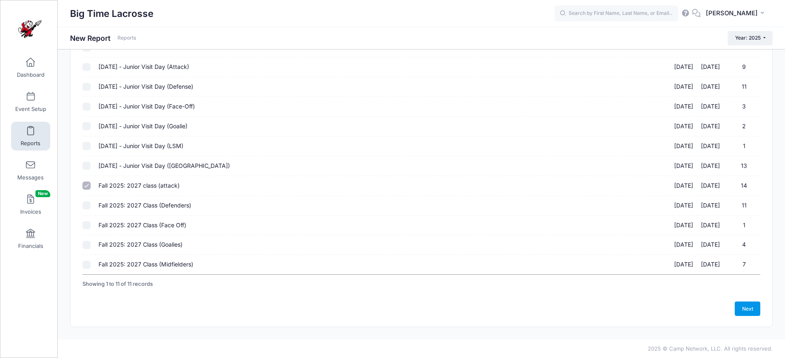
click at [750, 311] on link "Next" at bounding box center [748, 308] width 26 height 14
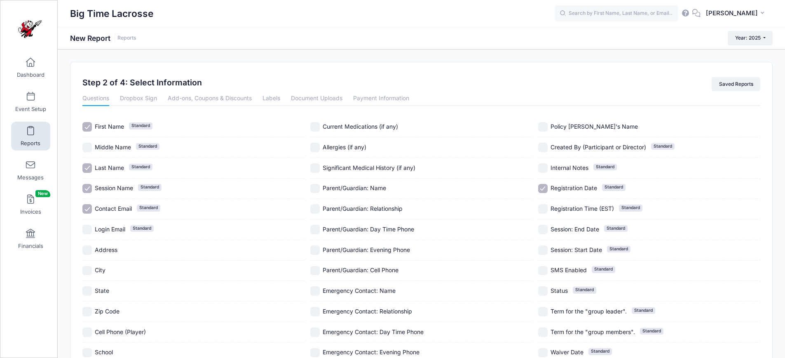
scroll to position [131, 0]
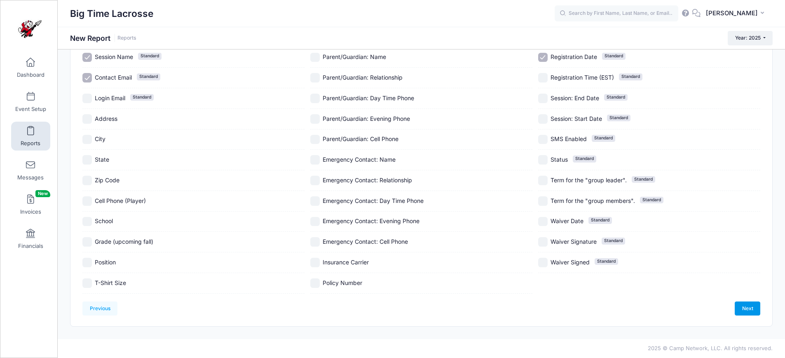
click at [745, 309] on link "Next" at bounding box center [748, 308] width 26 height 14
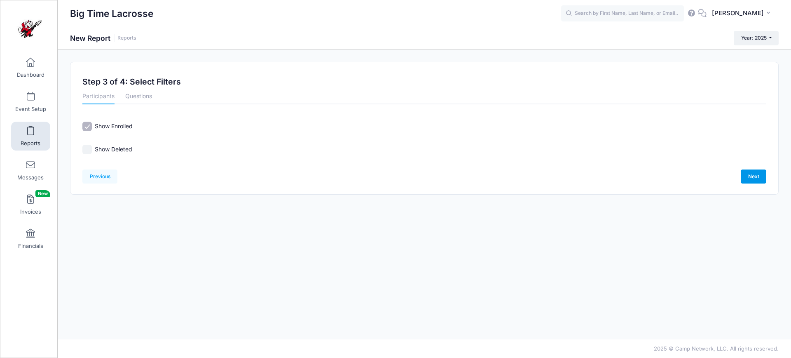
click at [752, 178] on link "Next" at bounding box center [754, 176] width 26 height 14
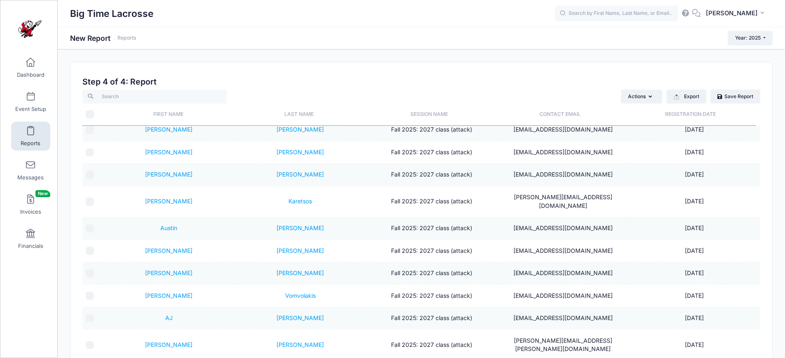
scroll to position [14, 0]
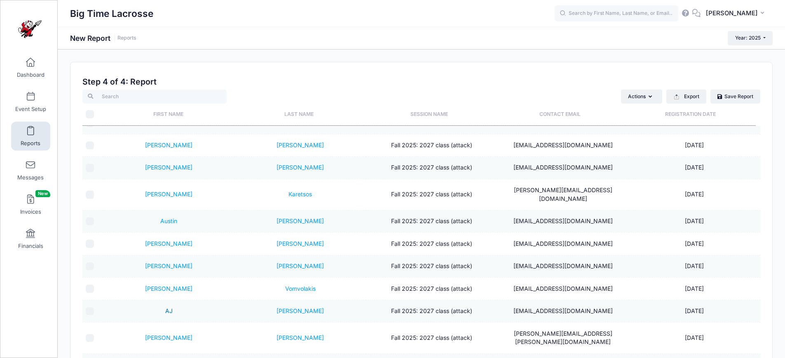
click at [169, 307] on link "AJ" at bounding box center [168, 310] width 7 height 7
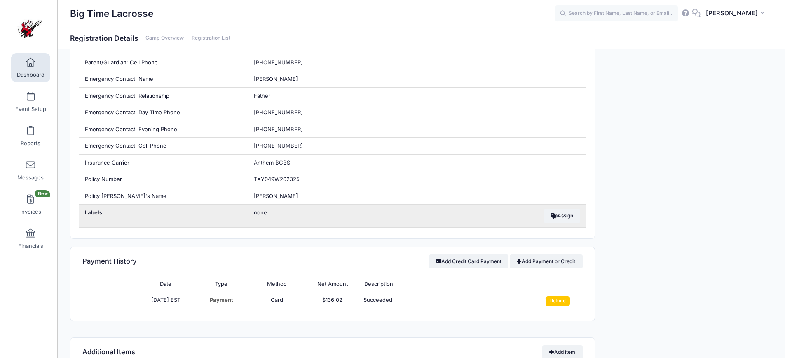
scroll to position [554, 0]
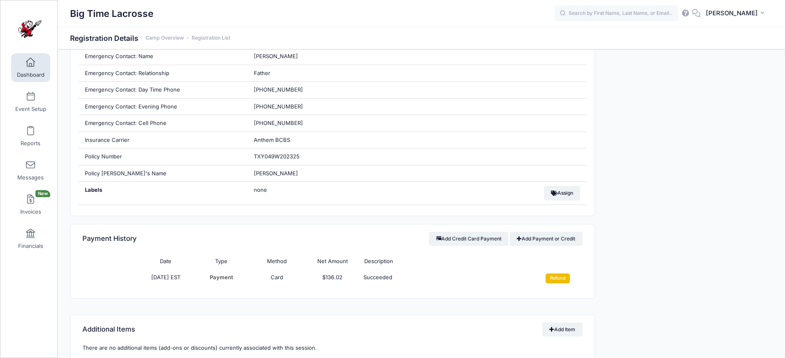
click at [559, 278] on input "Refund" at bounding box center [558, 278] width 24 height 10
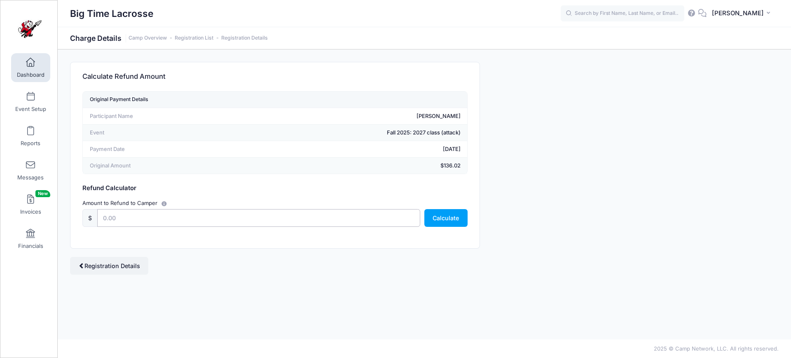
click at [313, 216] on input "text" at bounding box center [258, 218] width 323 height 18
type input "136.02"
click at [454, 219] on button "Calculate" at bounding box center [445, 218] width 43 height 18
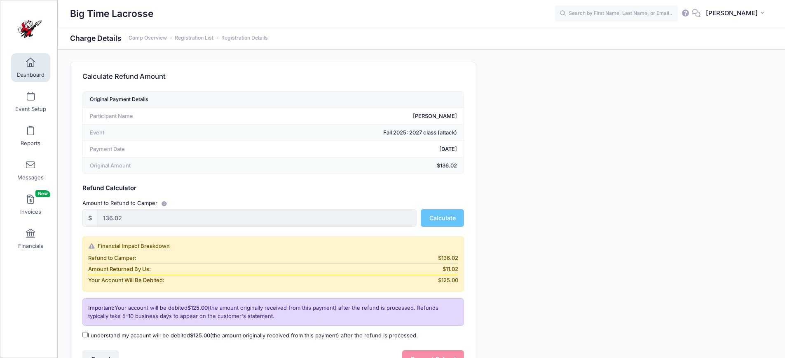
scroll to position [78, 0]
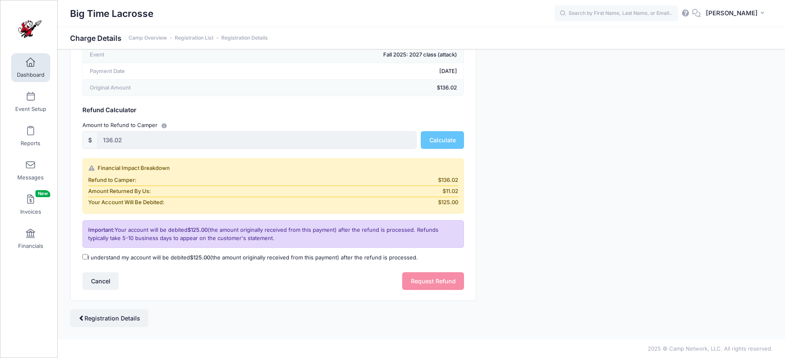
click at [85, 256] on input "I understand my account will be debited $125.00 (the amount originally received…" at bounding box center [84, 256] width 5 height 5
checkbox input "true"
click at [450, 283] on button "Request Refund" at bounding box center [433, 281] width 62 height 18
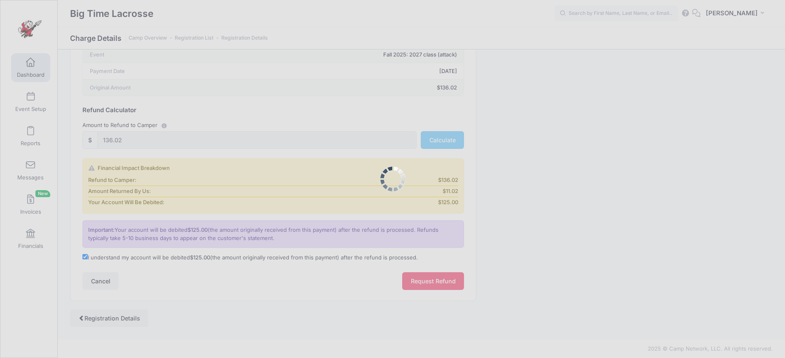
scroll to position [0, 0]
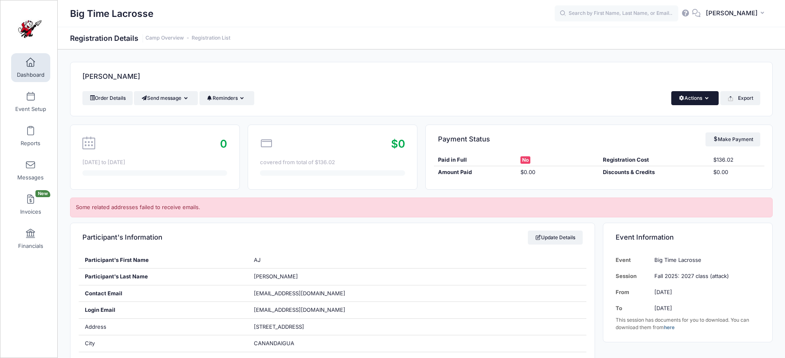
click at [698, 97] on button "Actions" at bounding box center [694, 98] width 47 height 14
click at [644, 173] on link "Delete" at bounding box center [666, 174] width 95 height 16
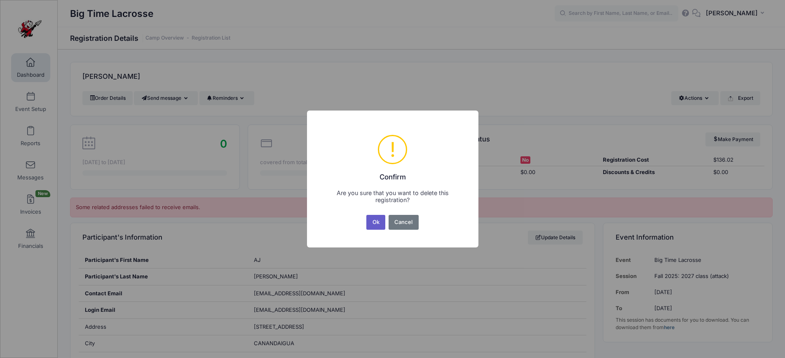
click at [379, 220] on button "Ok" at bounding box center [375, 222] width 19 height 15
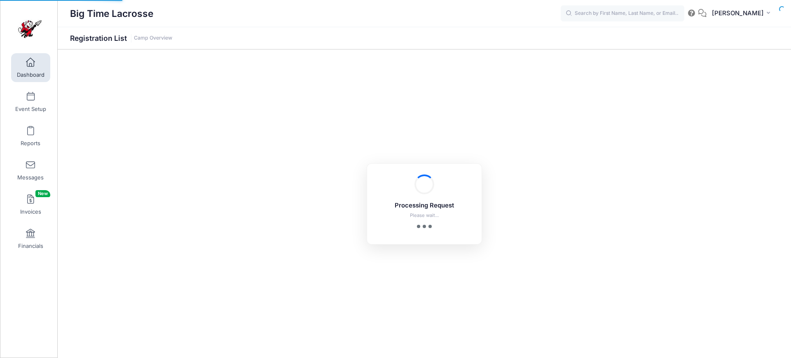
select select "10"
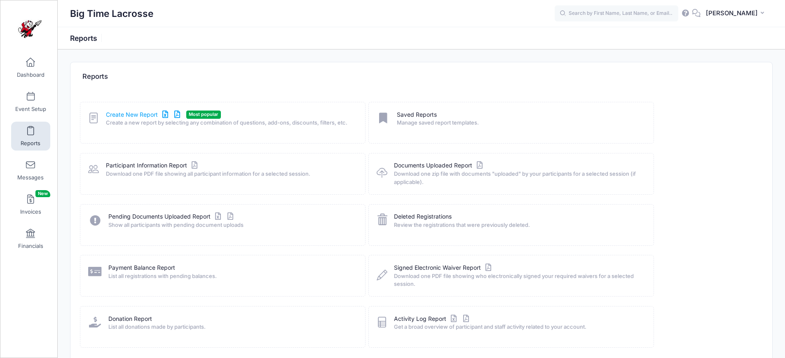
click at [142, 115] on link "Create New Report" at bounding box center [144, 114] width 77 height 9
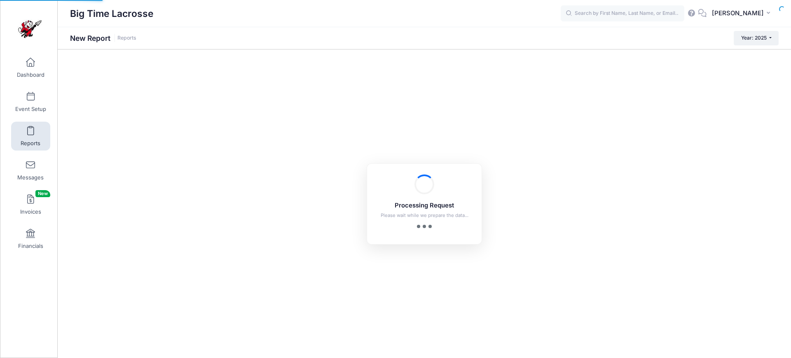
checkbox input "true"
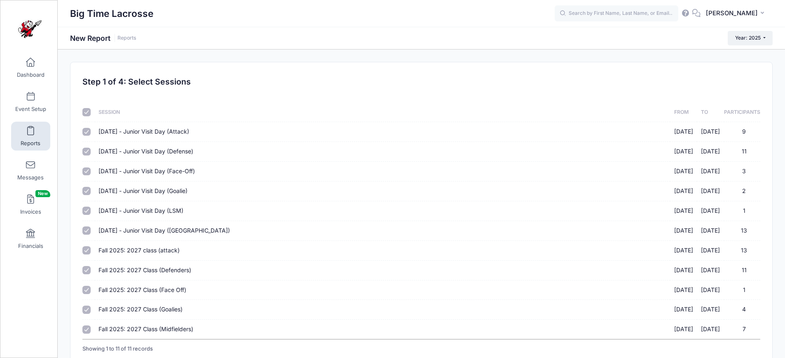
click at [87, 110] on input "checkbox" at bounding box center [86, 112] width 8 height 8
checkbox input "false"
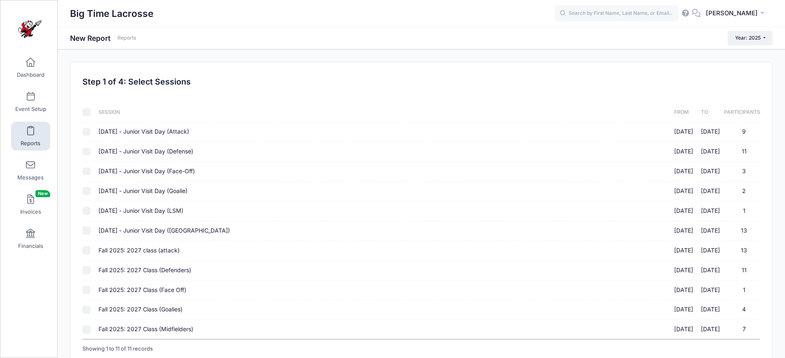
checkbox input "false"
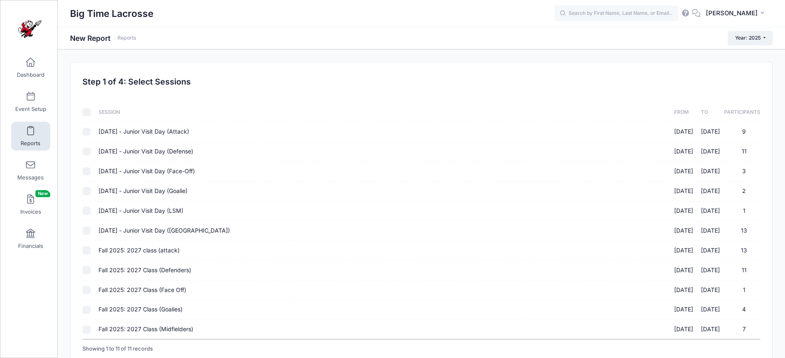
checkbox input "false"
drag, startPoint x: 87, startPoint y: 250, endPoint x: 87, endPoint y: 255, distance: 4.9
click at [87, 252] on input "Fall 2025: 2027 class (attack) 10/05/2025 - 10/05/2025 13" at bounding box center [86, 250] width 8 height 8
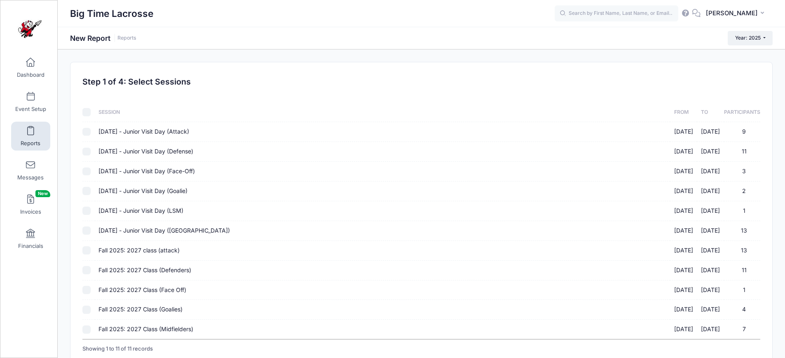
checkbox input "true"
click at [85, 271] on input "Fall 2025: 2027 Class (Defenders) 10/05/2025 - 10/05/2025 11" at bounding box center [86, 270] width 8 height 8
checkbox input "true"
click at [85, 291] on input "Fall 2025: 2027 Class (Face Off) 10/05/2025 - 10/05/2025 1" at bounding box center [86, 290] width 8 height 8
checkbox input "true"
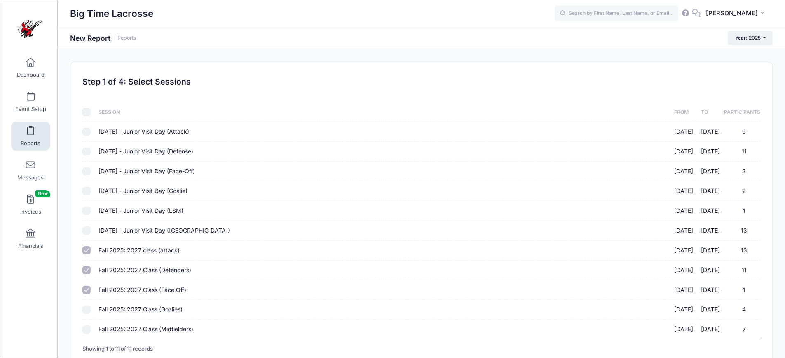
click at [87, 309] on input "Fall 2025: 2027 Class (Goalies) 10/05/2025 - 10/05/2025 4" at bounding box center [86, 309] width 8 height 8
checkbox input "true"
click at [88, 328] on input "Fall 2025: 2027 Class (Midfielders) 10/05/2025 - 10/05/2025 7" at bounding box center [86, 329] width 8 height 8
checkbox input "true"
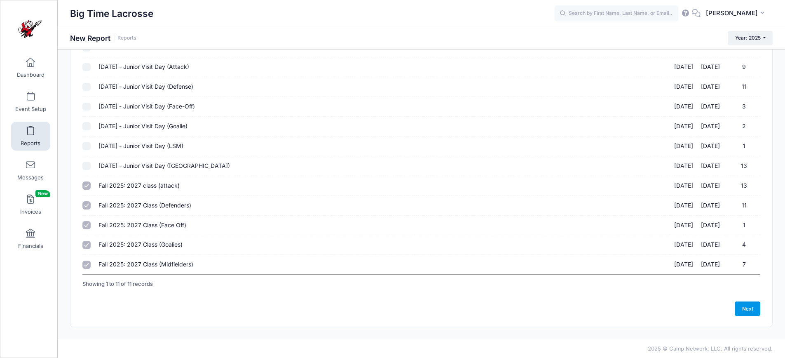
drag, startPoint x: 745, startPoint y: 307, endPoint x: 669, endPoint y: 283, distance: 79.6
click at [745, 308] on link "Next" at bounding box center [748, 308] width 26 height 14
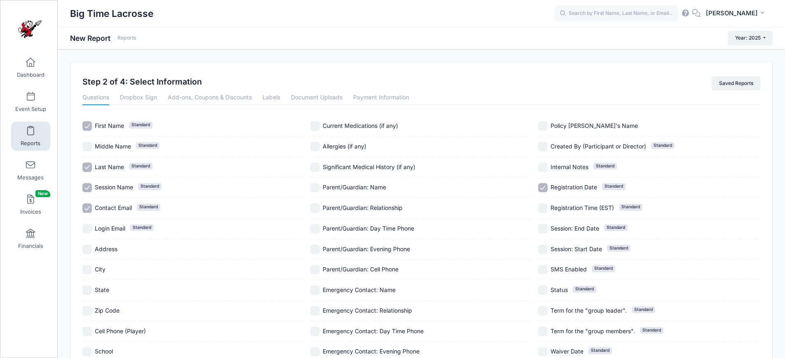
scroll to position [0, 0]
click at [87, 187] on input "Session Name Standard" at bounding box center [86, 188] width 9 height 9
checkbox input "false"
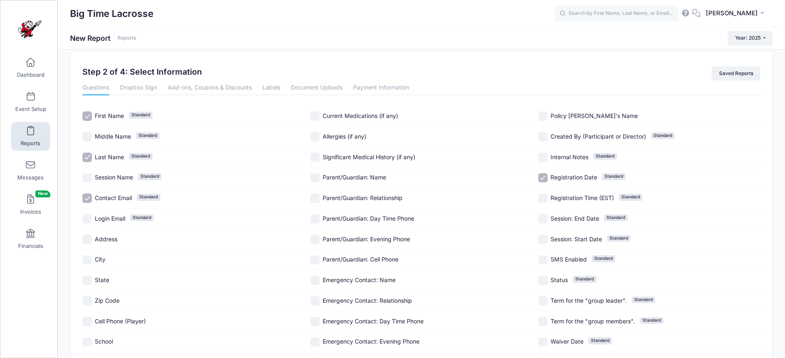
scroll to position [13, 0]
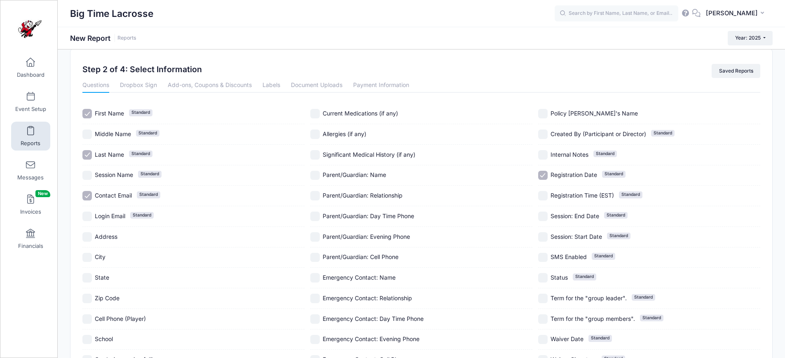
click at [87, 237] on input "Address" at bounding box center [86, 236] width 9 height 9
checkbox input "true"
click at [87, 259] on input "City" at bounding box center [86, 257] width 9 height 9
checkbox input "true"
click at [89, 279] on input "State" at bounding box center [86, 277] width 9 height 9
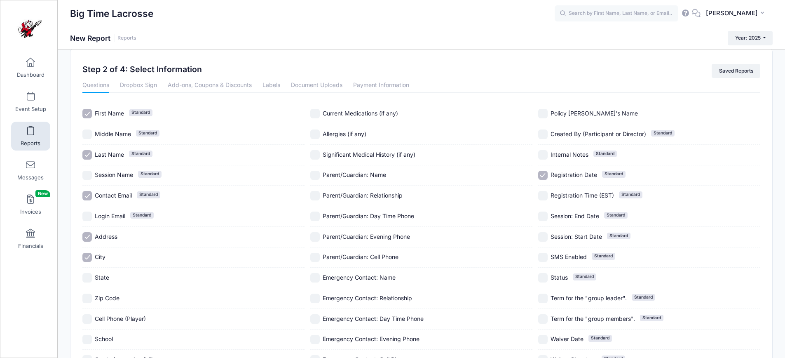
checkbox input "true"
click at [87, 298] on input "Zip Code" at bounding box center [86, 297] width 9 height 9
checkbox input "true"
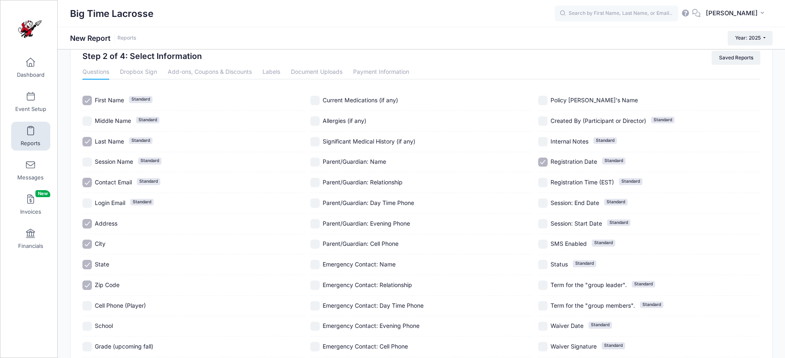
click at [88, 326] on input "School" at bounding box center [86, 325] width 9 height 9
checkbox input "true"
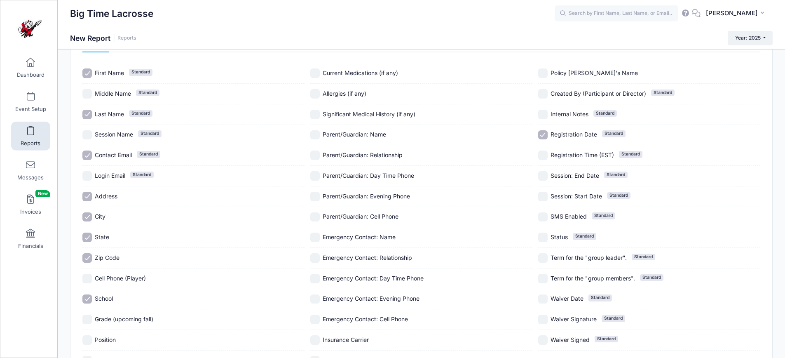
scroll to position [99, 0]
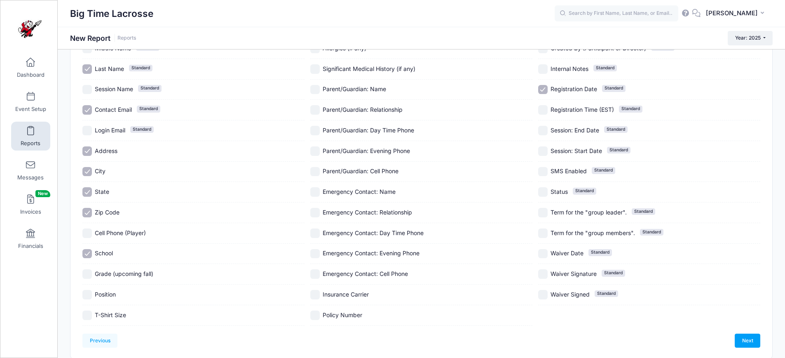
click at [87, 272] on input "Grade (upcoming fall)" at bounding box center [86, 273] width 9 height 9
checkbox input "true"
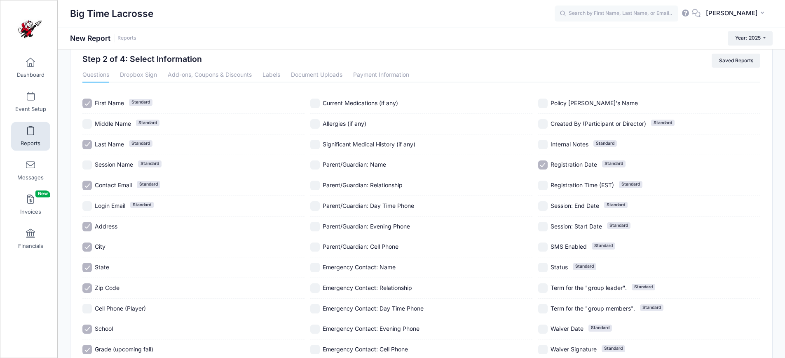
scroll to position [20, 0]
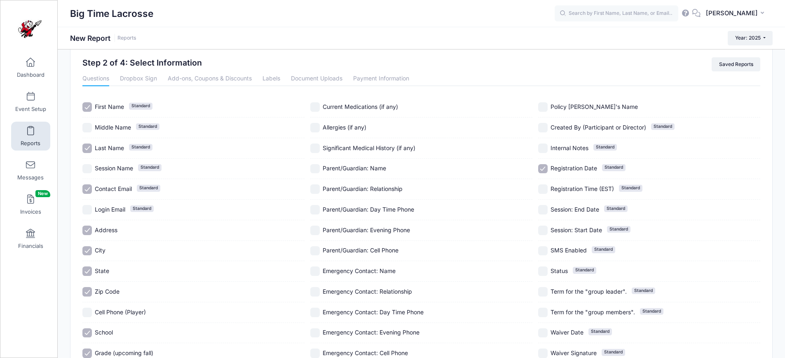
click at [543, 166] on input "Registration Date Standard" at bounding box center [542, 168] width 9 height 9
checkbox input "false"
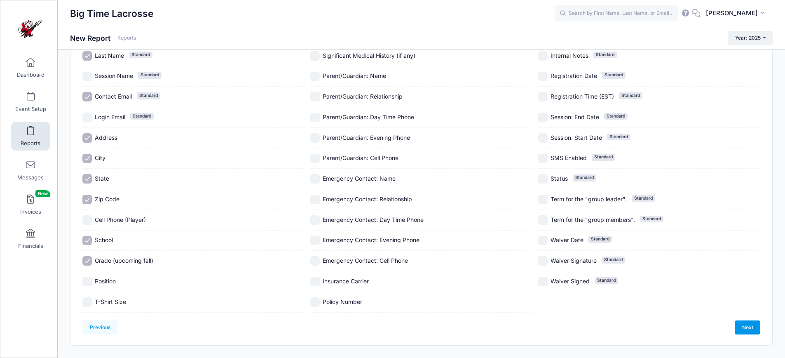
click at [747, 328] on link "Next" at bounding box center [748, 327] width 26 height 14
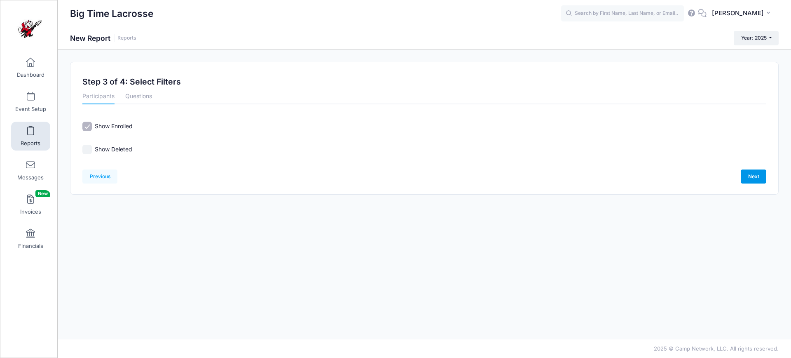
click at [754, 177] on link "Next" at bounding box center [754, 176] width 26 height 14
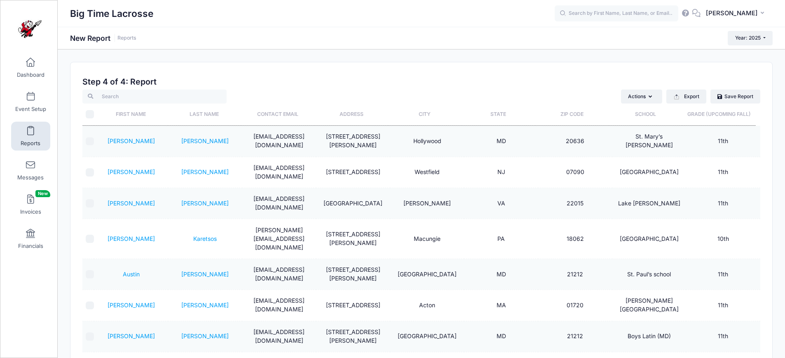
click at [201, 113] on th "Last Name" at bounding box center [204, 114] width 73 height 22
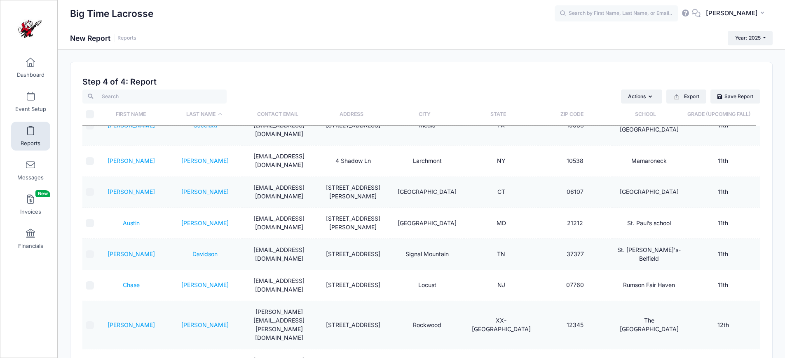
scroll to position [175, 0]
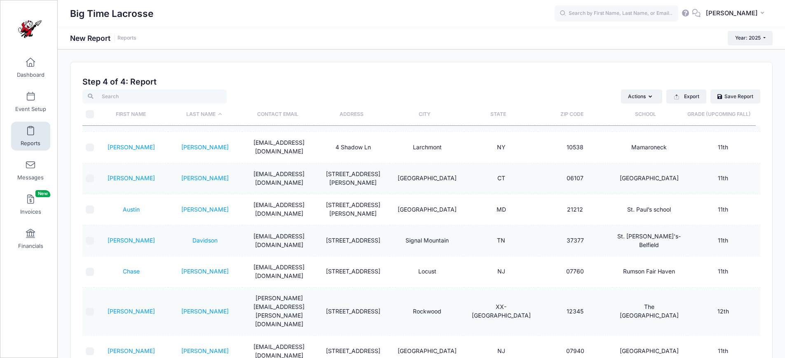
checkbox input "true"
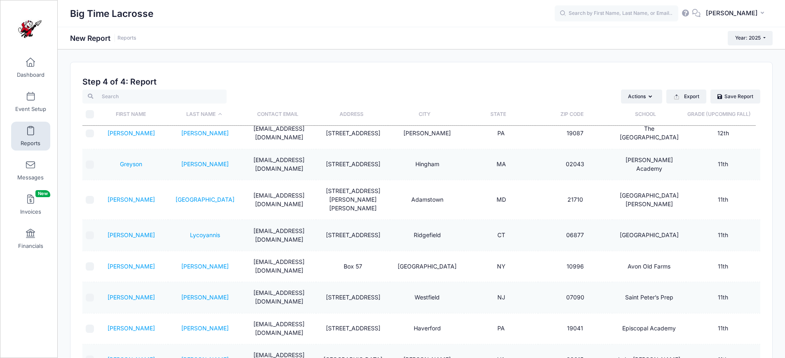
scroll to position [834, 0]
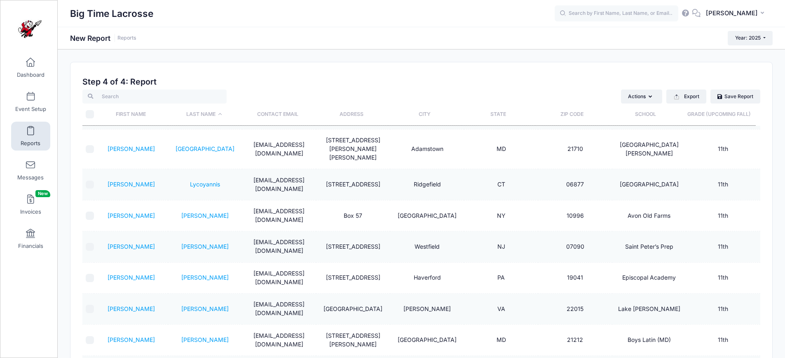
checkbox input "true"
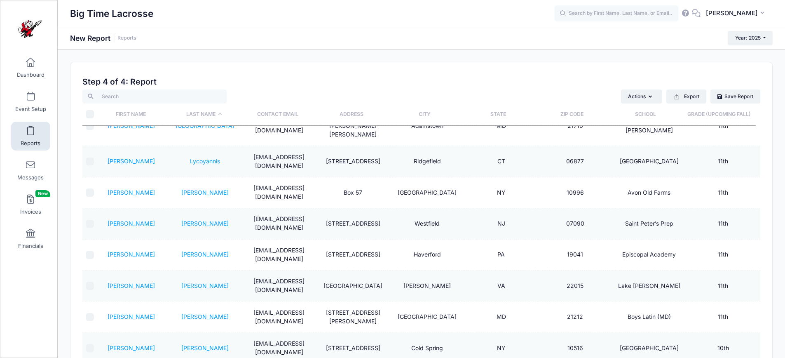
scroll to position [860, 0]
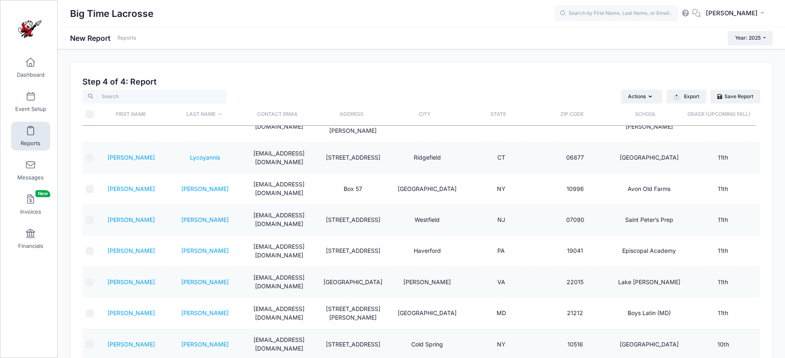
checkbox input "true"
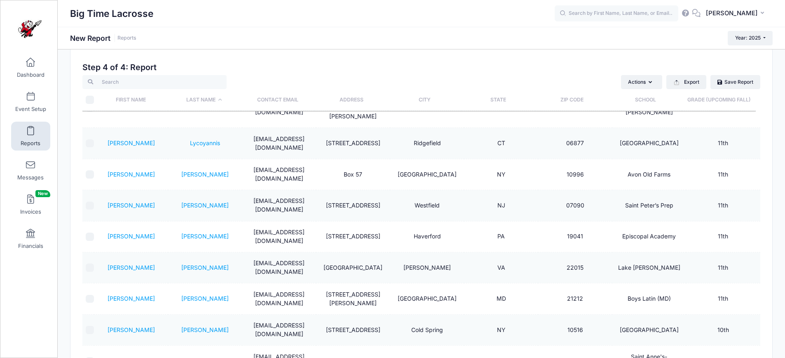
scroll to position [13, 0]
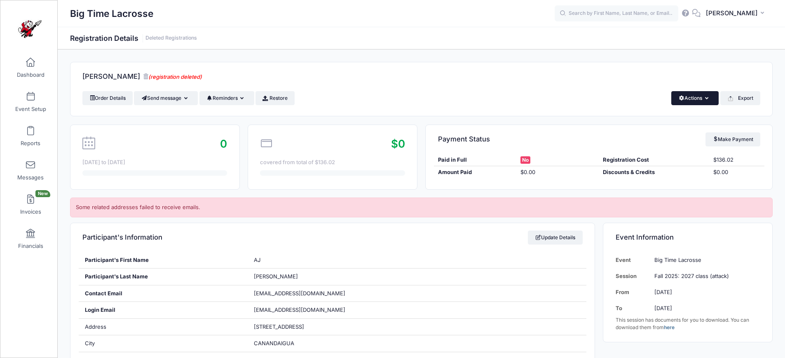
click at [689, 98] on button "Actions" at bounding box center [694, 98] width 47 height 14
click at [631, 173] on link "Delete" at bounding box center [666, 174] width 95 height 16
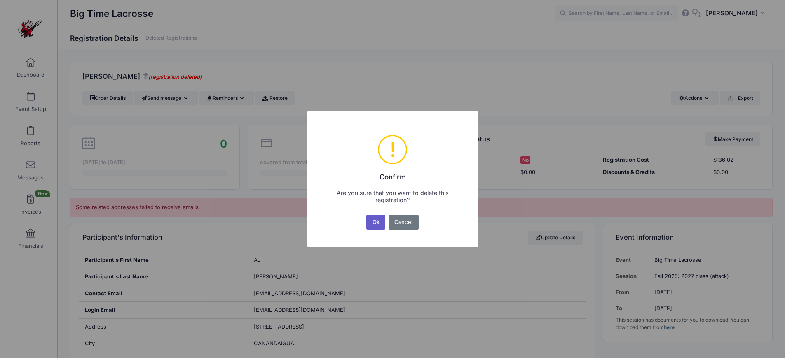
click at [375, 218] on button "Ok" at bounding box center [375, 222] width 19 height 15
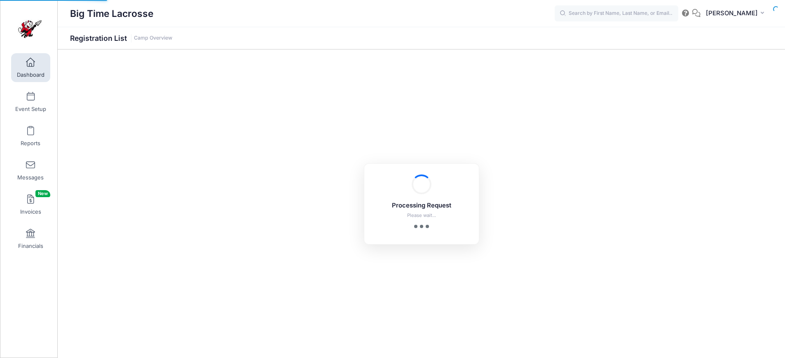
select select "10"
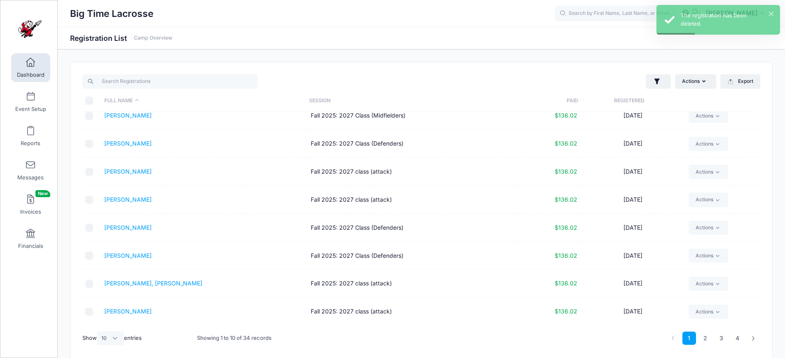
scroll to position [35, 0]
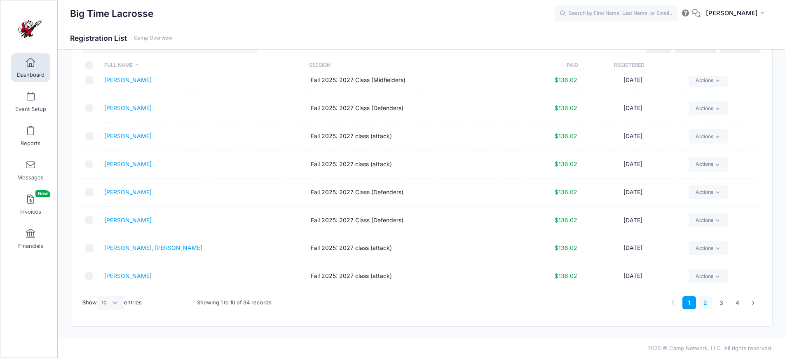
click at [704, 302] on link "2" at bounding box center [705, 303] width 14 height 14
click at [687, 300] on link "1" at bounding box center [689, 303] width 14 height 14
click at [705, 301] on link "2" at bounding box center [705, 303] width 14 height 14
click at [720, 301] on link "3" at bounding box center [721, 303] width 14 height 14
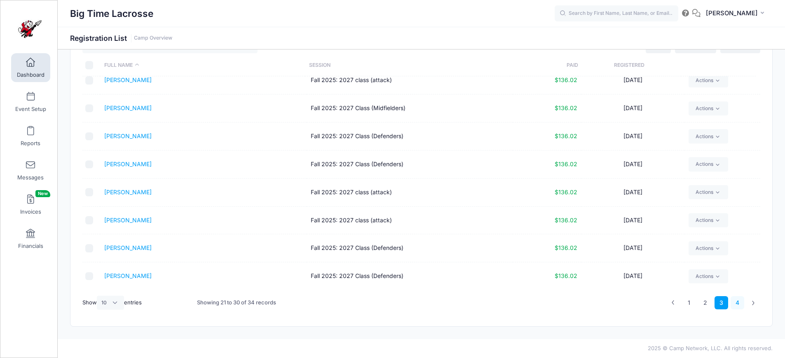
click at [736, 302] on link "4" at bounding box center [738, 303] width 14 height 14
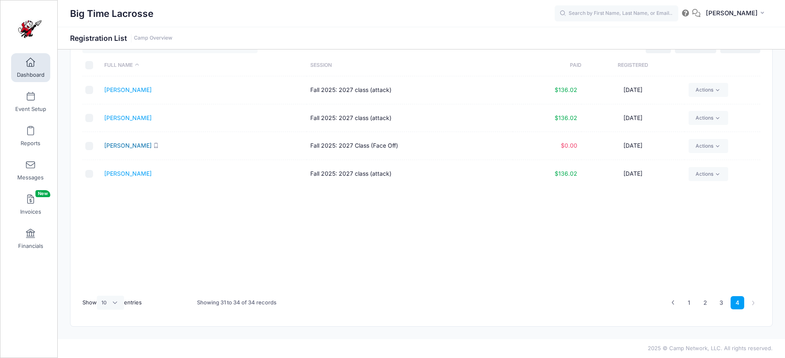
click at [120, 146] on link "[PERSON_NAME]" at bounding box center [127, 145] width 47 height 7
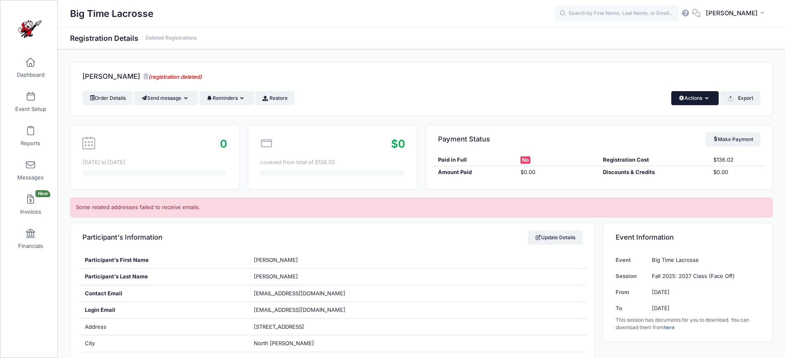
click at [698, 97] on button "Actions" at bounding box center [694, 98] width 47 height 14
click at [641, 176] on link "Delete" at bounding box center [666, 174] width 95 height 16
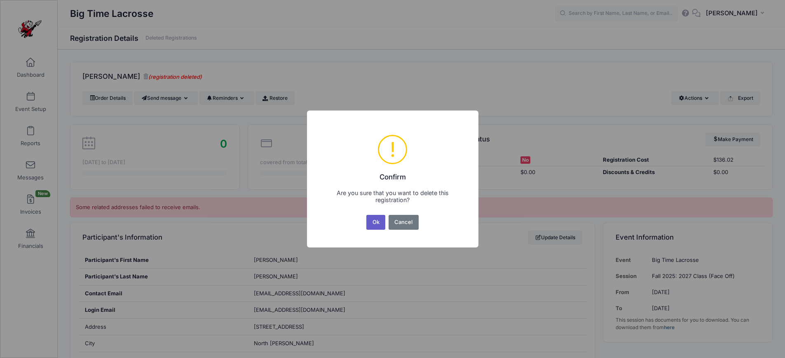
click at [371, 221] on button "Ok" at bounding box center [375, 222] width 19 height 15
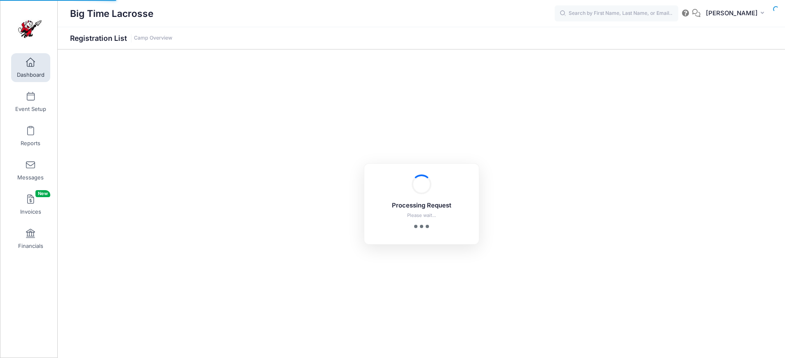
select select "10"
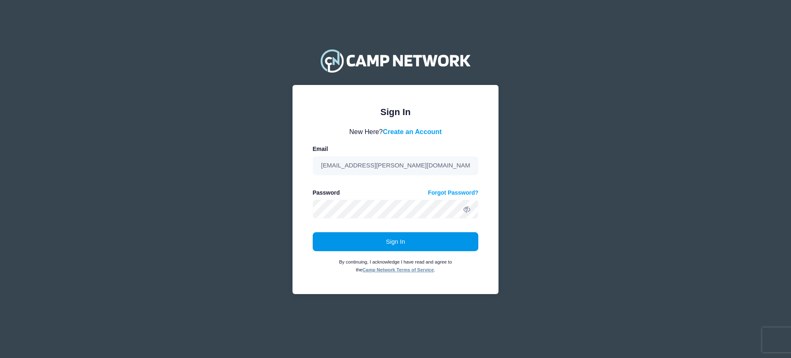
click at [371, 241] on button "Sign In" at bounding box center [396, 241] width 166 height 19
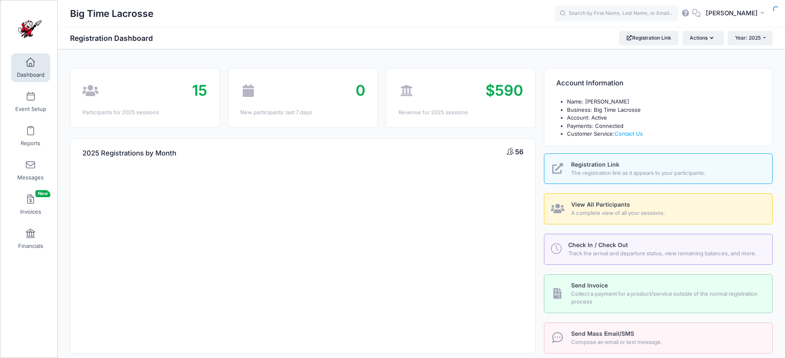
select select
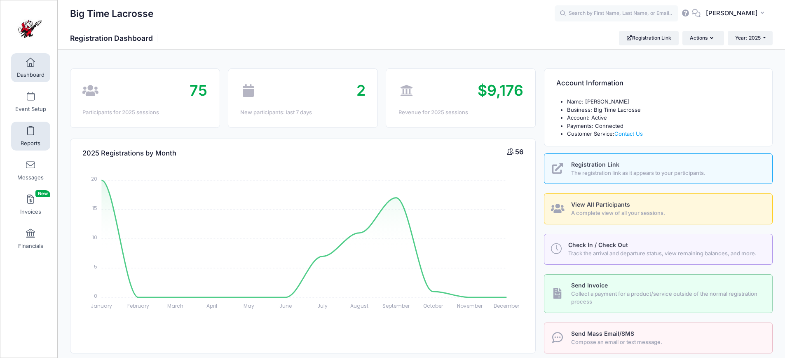
click at [30, 134] on span at bounding box center [30, 130] width 0 height 9
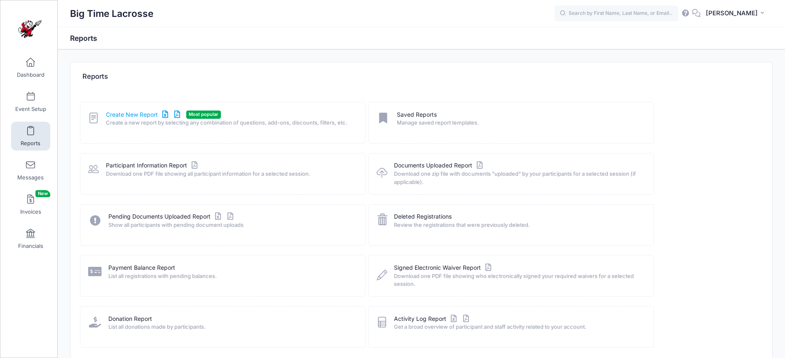
click at [139, 114] on link "Create New Report" at bounding box center [144, 114] width 77 height 9
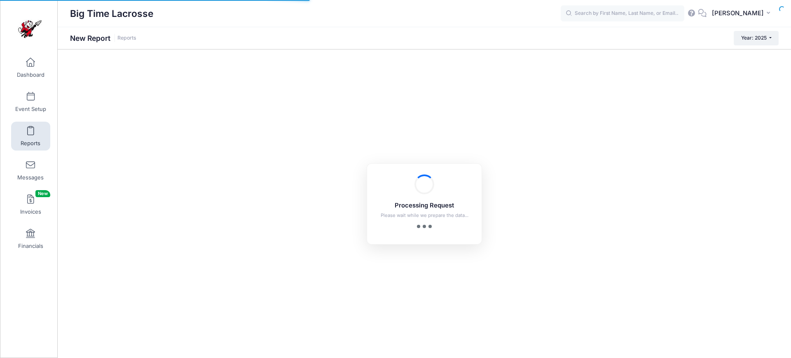
checkbox input "true"
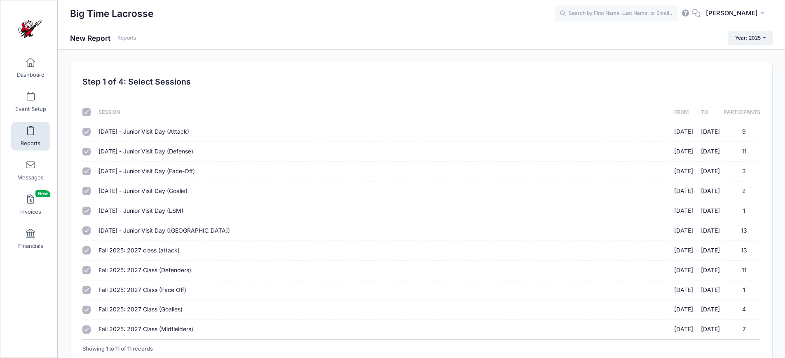
click at [87, 112] on input "checkbox" at bounding box center [86, 112] width 8 height 8
checkbox input "false"
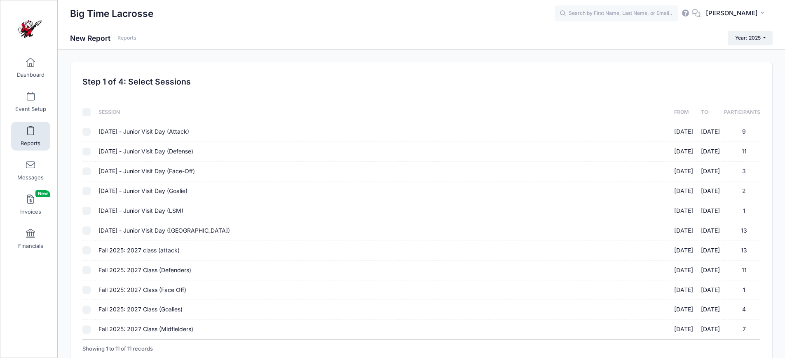
checkbox input "false"
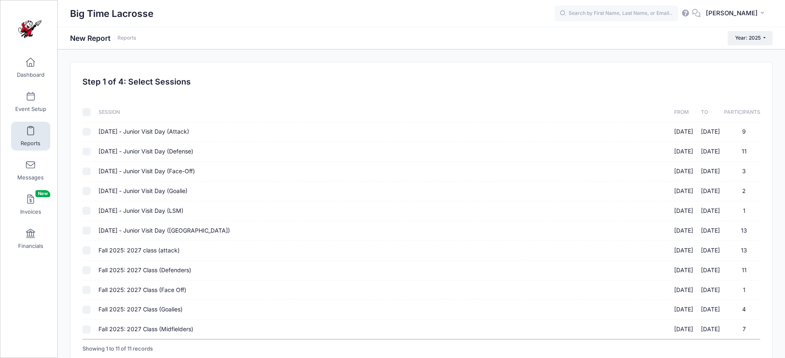
checkbox input "false"
click at [86, 250] on input "Fall 2025: 2027 class (attack) [DATE] - [DATE] 13" at bounding box center [86, 250] width 8 height 8
checkbox input "true"
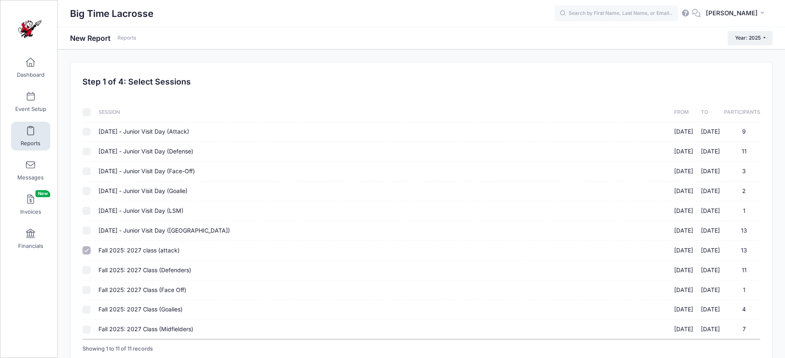
drag, startPoint x: 89, startPoint y: 270, endPoint x: 88, endPoint y: 276, distance: 5.8
click at [89, 270] on input "Fall 2025: 2027 Class (Defenders) [DATE] - [DATE] 11" at bounding box center [86, 270] width 8 height 8
checkbox input "true"
drag, startPoint x: 88, startPoint y: 288, endPoint x: 89, endPoint y: 297, distance: 9.1
click at [88, 289] on input "Fall 2025: 2027 Class (Face Off) [DATE] - [DATE] 1" at bounding box center [86, 290] width 8 height 8
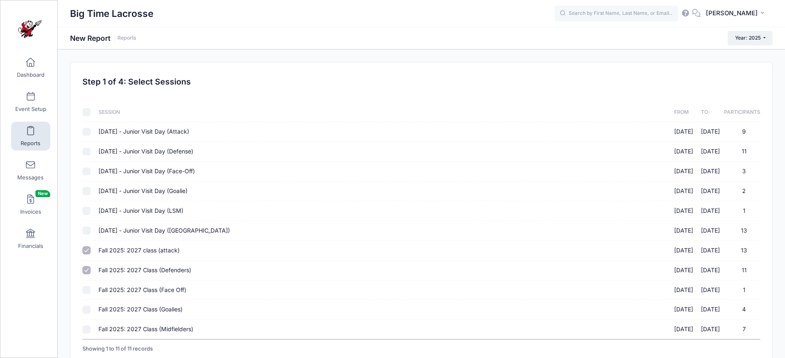
checkbox input "true"
drag, startPoint x: 88, startPoint y: 308, endPoint x: 89, endPoint y: 317, distance: 9.1
click at [88, 309] on input "Fall 2025: 2027 Class (Goalies) [DATE] - [DATE] 4" at bounding box center [86, 309] width 8 height 8
checkbox input "true"
click at [88, 328] on input "Fall 2025: 2027 Class (Midfielders) [DATE] - [DATE] 7" at bounding box center [86, 329] width 8 height 8
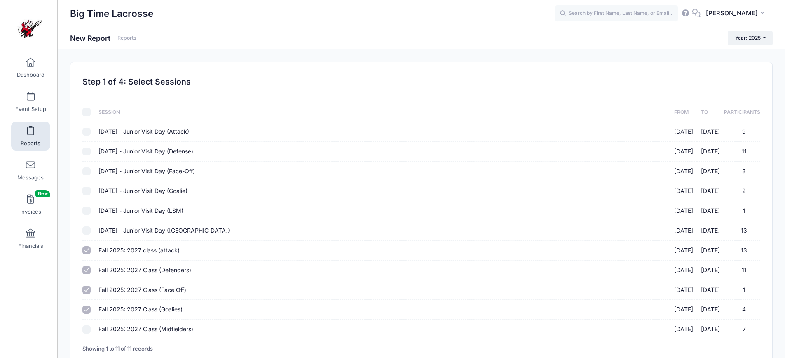
checkbox input "true"
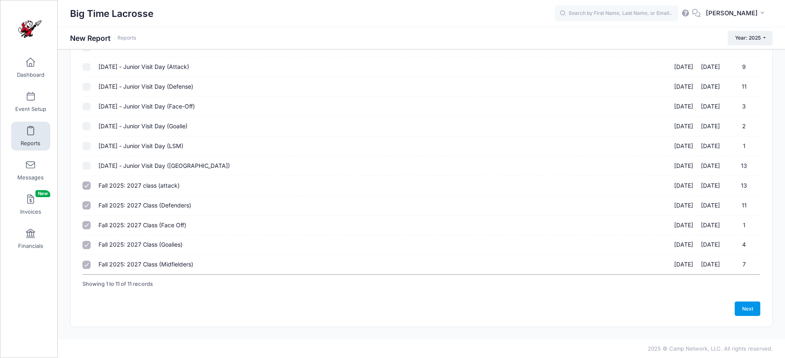
click at [751, 306] on link "Next" at bounding box center [748, 308] width 26 height 14
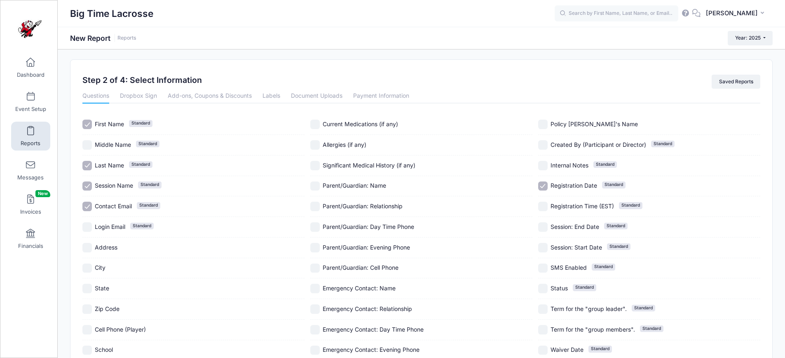
scroll to position [0, 0]
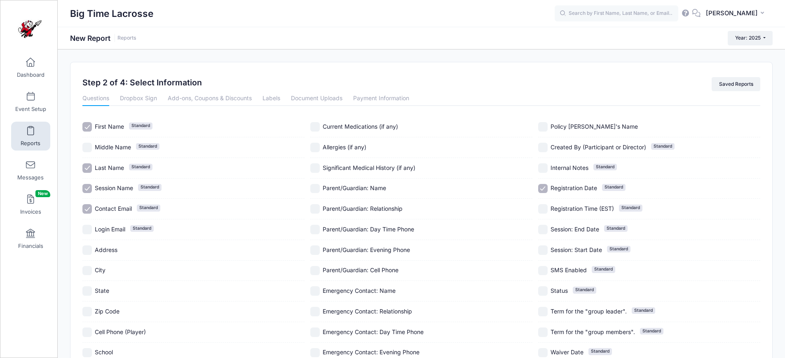
click at [85, 185] on input "Session Name Standard" at bounding box center [86, 188] width 9 height 9
checkbox input "false"
click at [89, 251] on input "Address" at bounding box center [86, 249] width 9 height 9
checkbox input "true"
drag, startPoint x: 88, startPoint y: 270, endPoint x: 88, endPoint y: 276, distance: 5.8
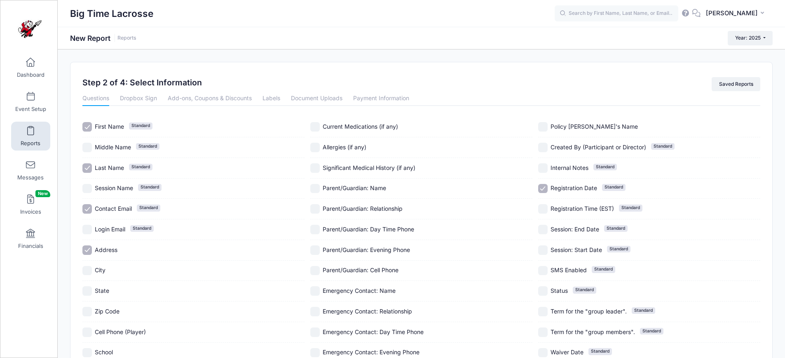
click at [88, 270] on input "City" at bounding box center [86, 270] width 9 height 9
checkbox input "true"
click at [88, 290] on input "State" at bounding box center [86, 290] width 9 height 9
checkbox input "true"
click at [89, 309] on input "Zip Code" at bounding box center [86, 311] width 9 height 9
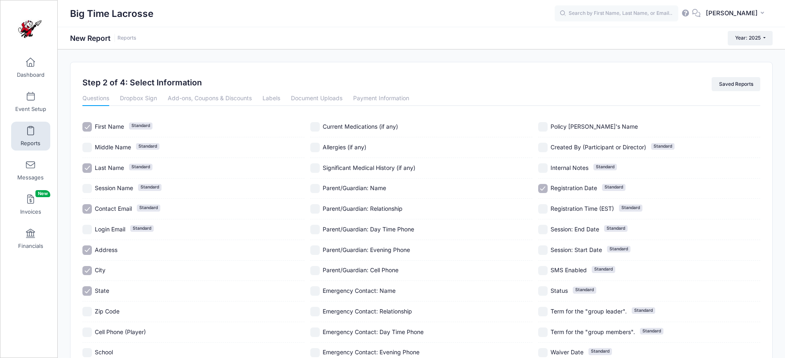
checkbox input "true"
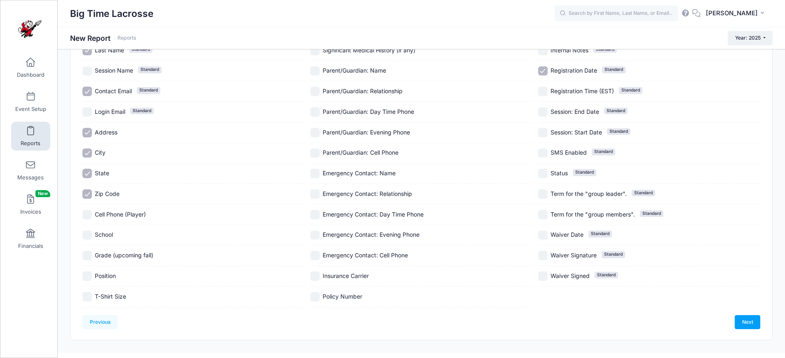
scroll to position [131, 0]
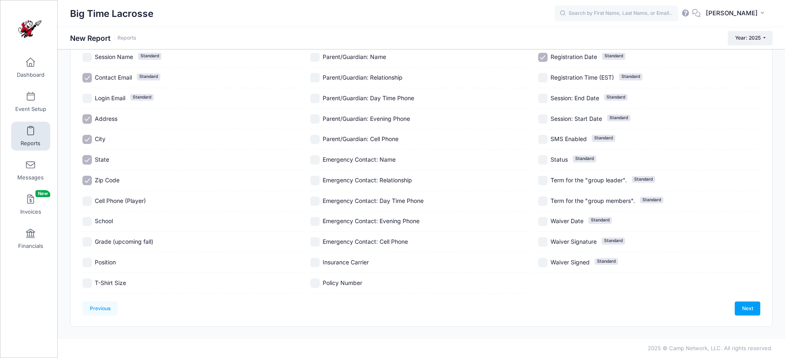
click at [88, 220] on input "School" at bounding box center [86, 221] width 9 height 9
checkbox input "true"
click at [88, 241] on input "Grade (upcoming fall)" at bounding box center [86, 241] width 9 height 9
checkbox input "true"
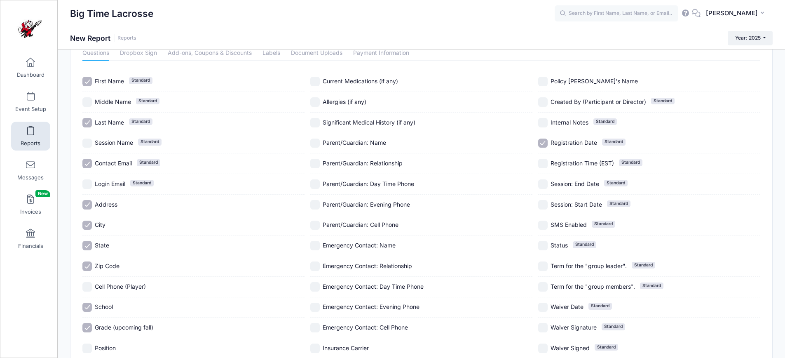
click at [543, 145] on input "Registration Date Standard" at bounding box center [542, 142] width 9 height 9
checkbox input "false"
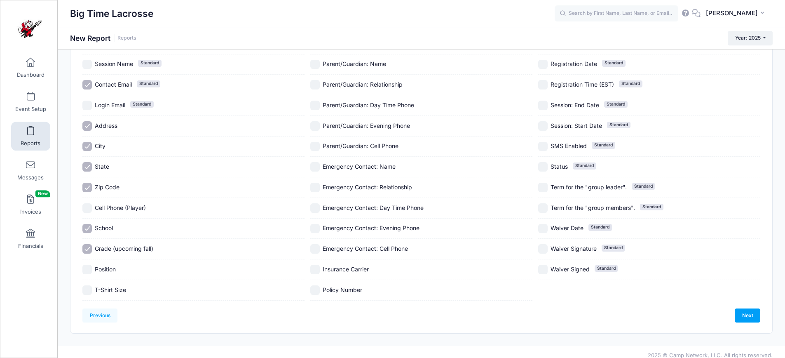
scroll to position [131, 0]
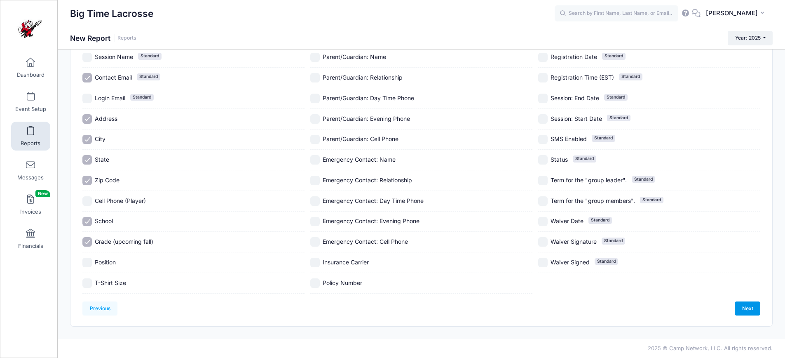
click at [748, 307] on link "Next" at bounding box center [748, 308] width 26 height 14
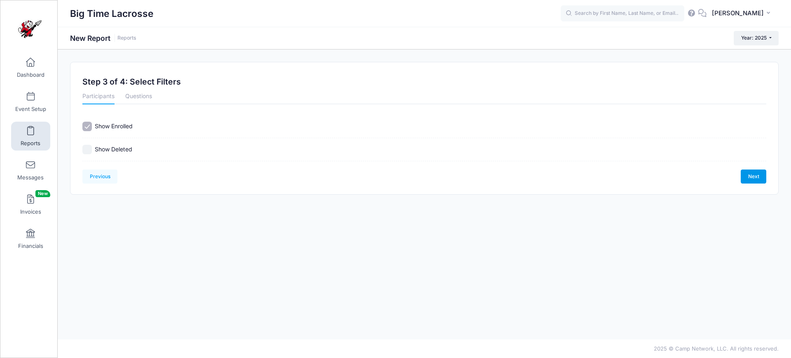
click at [758, 177] on link "Next" at bounding box center [754, 176] width 26 height 14
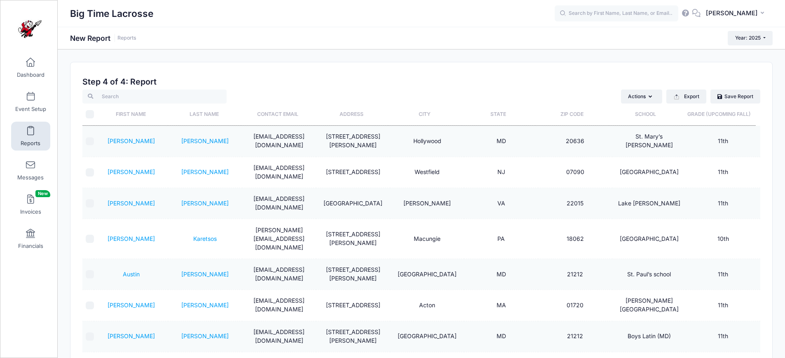
click at [206, 114] on th "Last Name" at bounding box center [204, 114] width 73 height 22
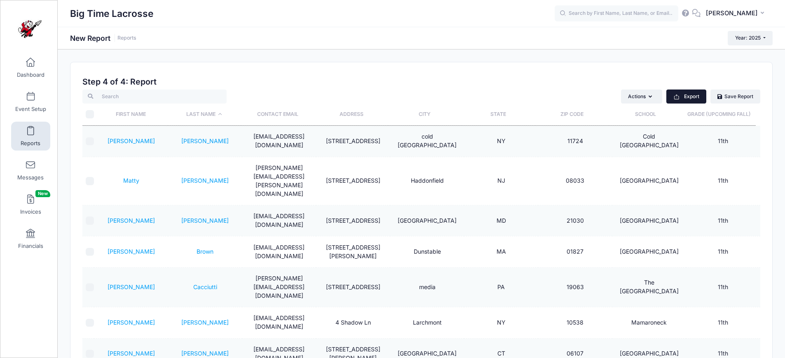
click at [687, 98] on button "Export" at bounding box center [686, 96] width 40 height 14
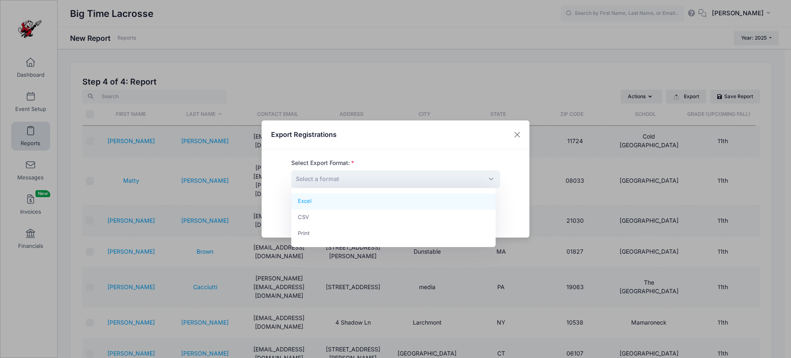
click at [424, 184] on span "Select a format" at bounding box center [395, 179] width 209 height 18
select select "excel"
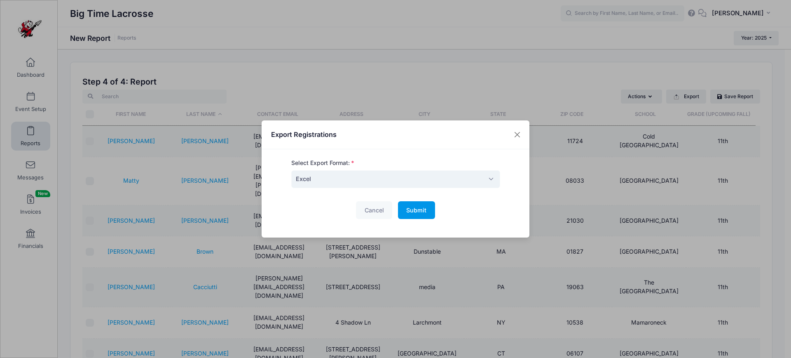
click at [414, 206] on span "Submit" at bounding box center [416, 209] width 20 height 7
